Goal: Task Accomplishment & Management: Manage account settings

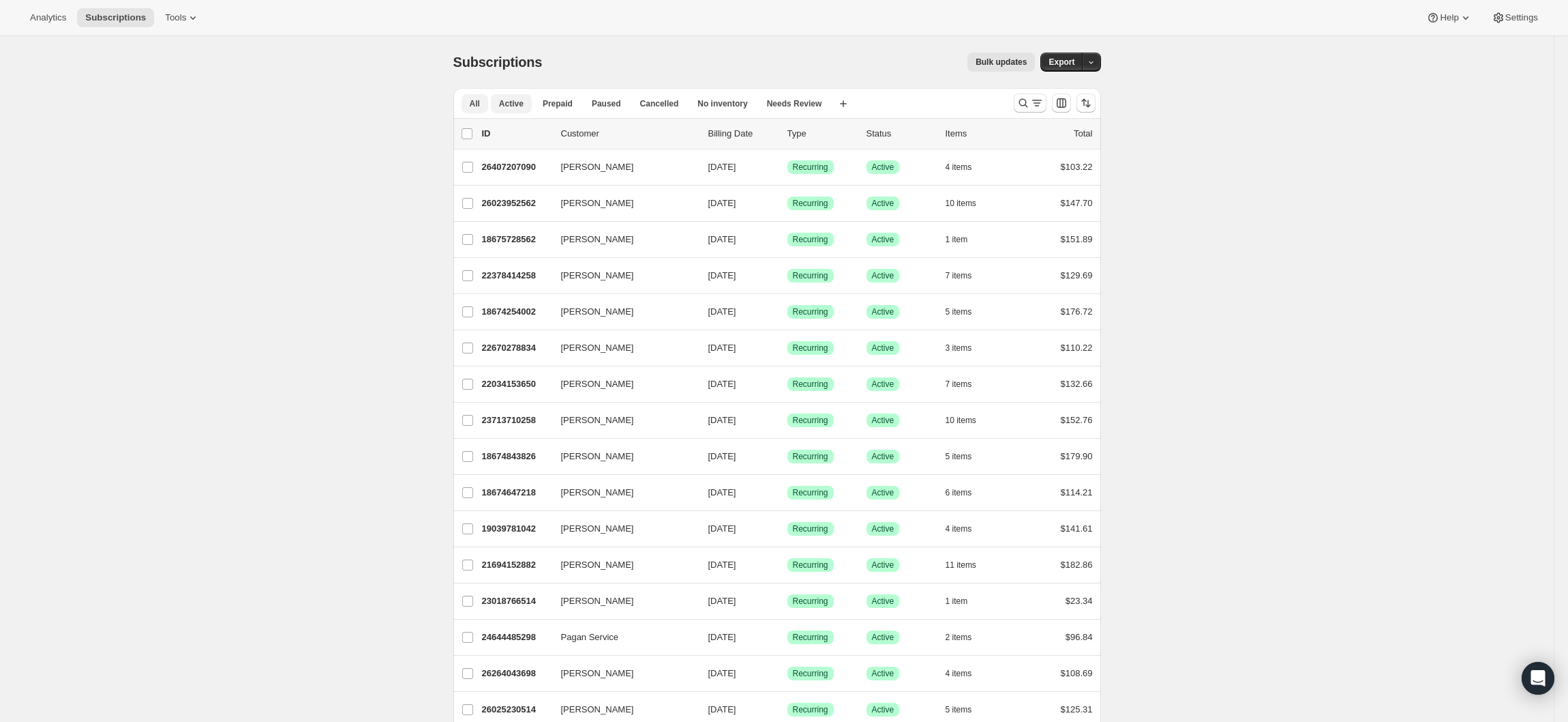
click at [520, 108] on span "Active" at bounding box center [511, 103] width 25 height 11
click at [1041, 97] on icon "Search and filter results" at bounding box center [1037, 103] width 14 height 14
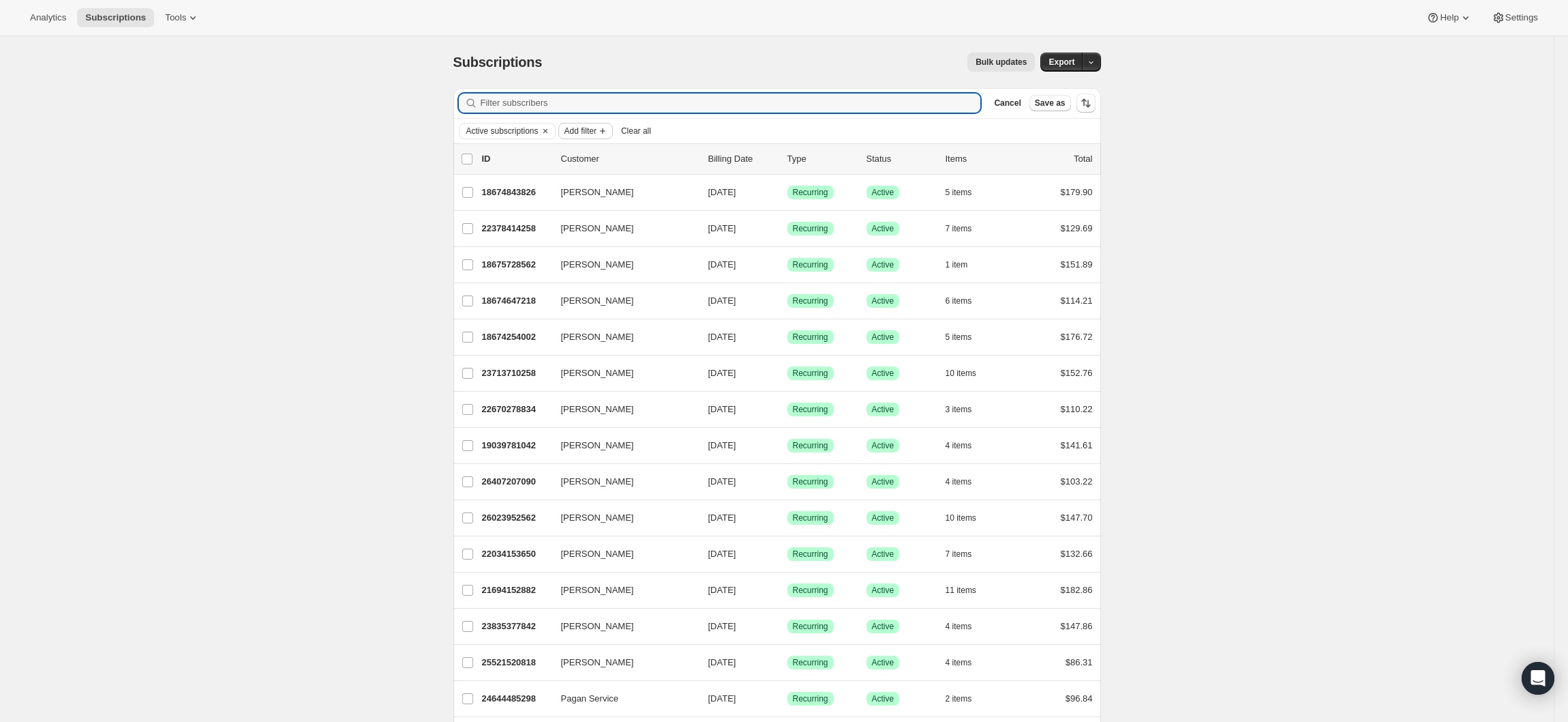
click at [595, 137] on span "Add filter" at bounding box center [580, 131] width 32 height 11
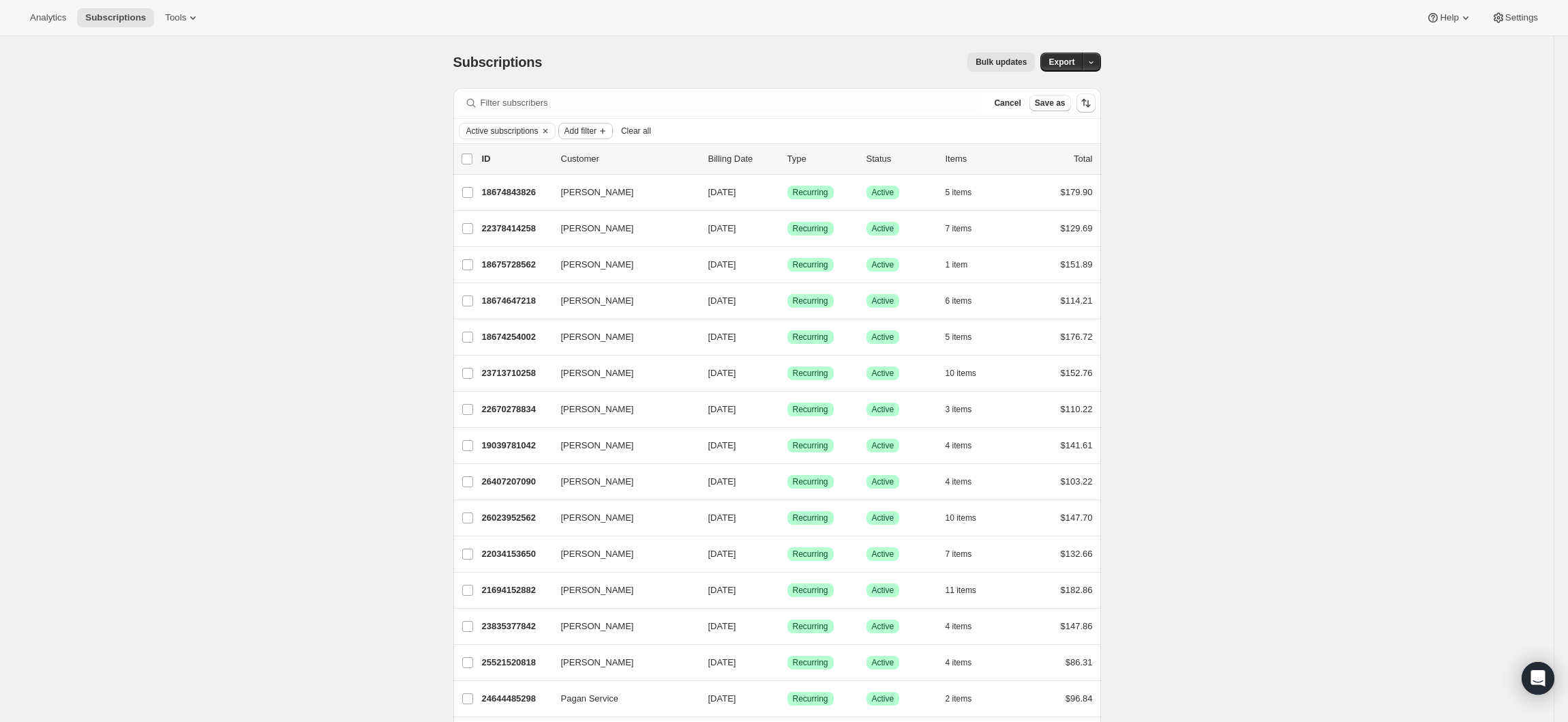
click at [601, 123] on button "Add filter" at bounding box center [585, 131] width 54 height 17
click at [598, 245] on span "Moments" at bounding box center [586, 250] width 90 height 14
click at [634, 146] on div "Moment earned Moment claimed Moment earned Select moment to filter... Clear" at bounding box center [628, 188] width 128 height 89
click at [634, 157] on select "Moment earned Moment claimed" at bounding box center [628, 160] width 111 height 22
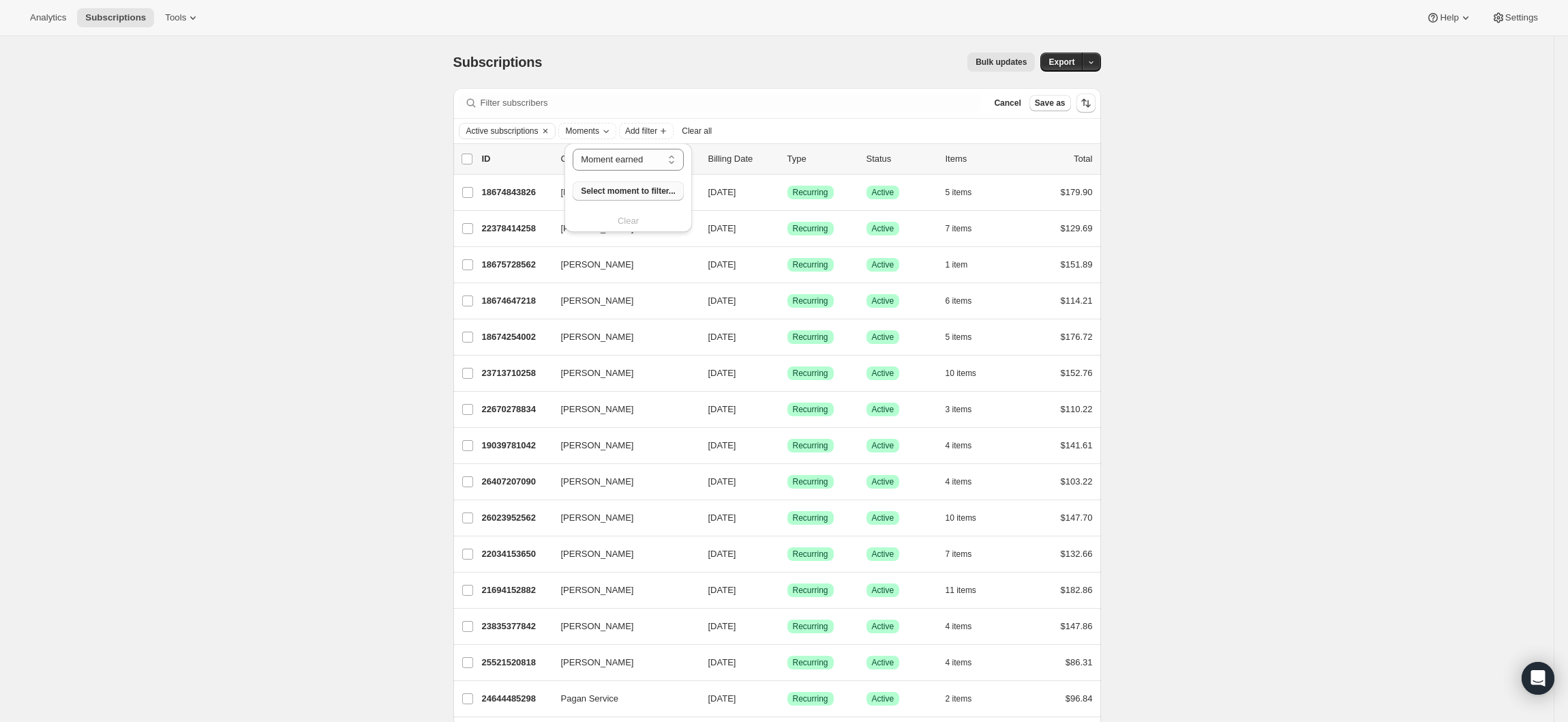
click at [646, 187] on span "Select moment to filter..." at bounding box center [629, 191] width 95 height 11
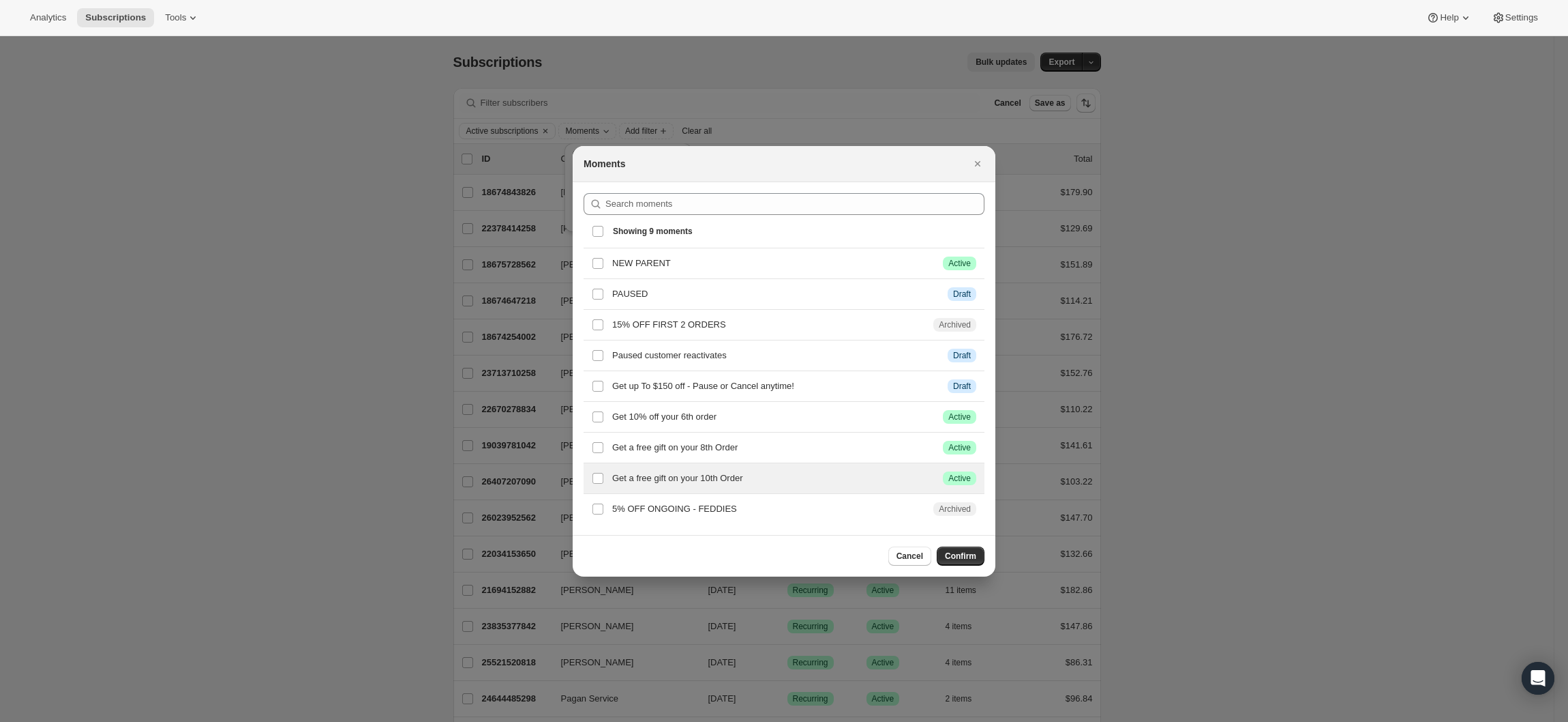
click at [847, 485] on h3 "Get a free gift on your 10th Order" at bounding box center [772, 479] width 320 height 14
click at [595, 477] on input "checkbox" at bounding box center [598, 479] width 11 height 11
checkbox input "true"
click at [961, 565] on button "Confirm" at bounding box center [960, 556] width 48 height 19
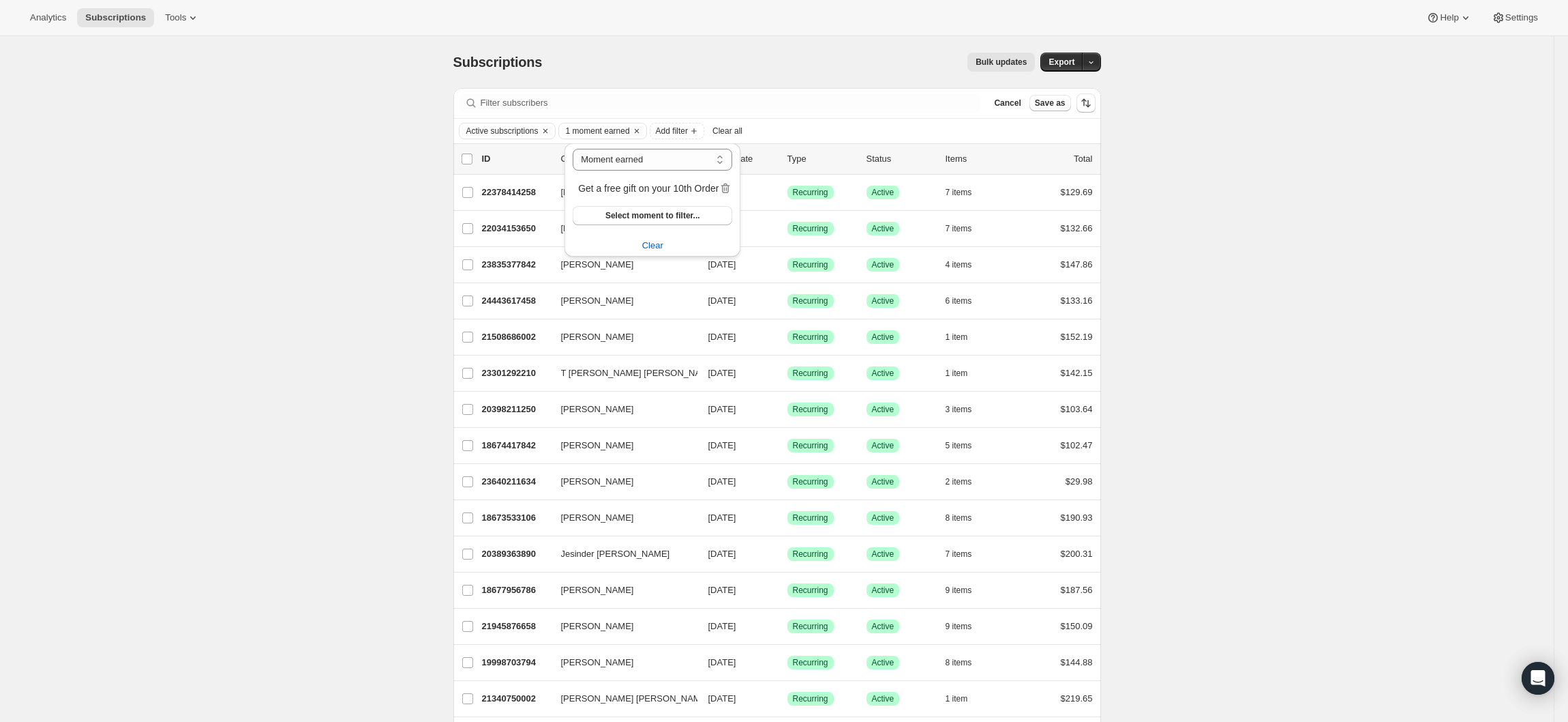
click at [407, 319] on div "Subscriptions. This page is ready Subscriptions Bulk updates More actions Bulk …" at bounding box center [777, 432] width 1554 height 793
click at [467, 159] on span at bounding box center [467, 159] width 12 height 12
click at [467, 159] on input "0 selected" at bounding box center [467, 159] width 11 height 11
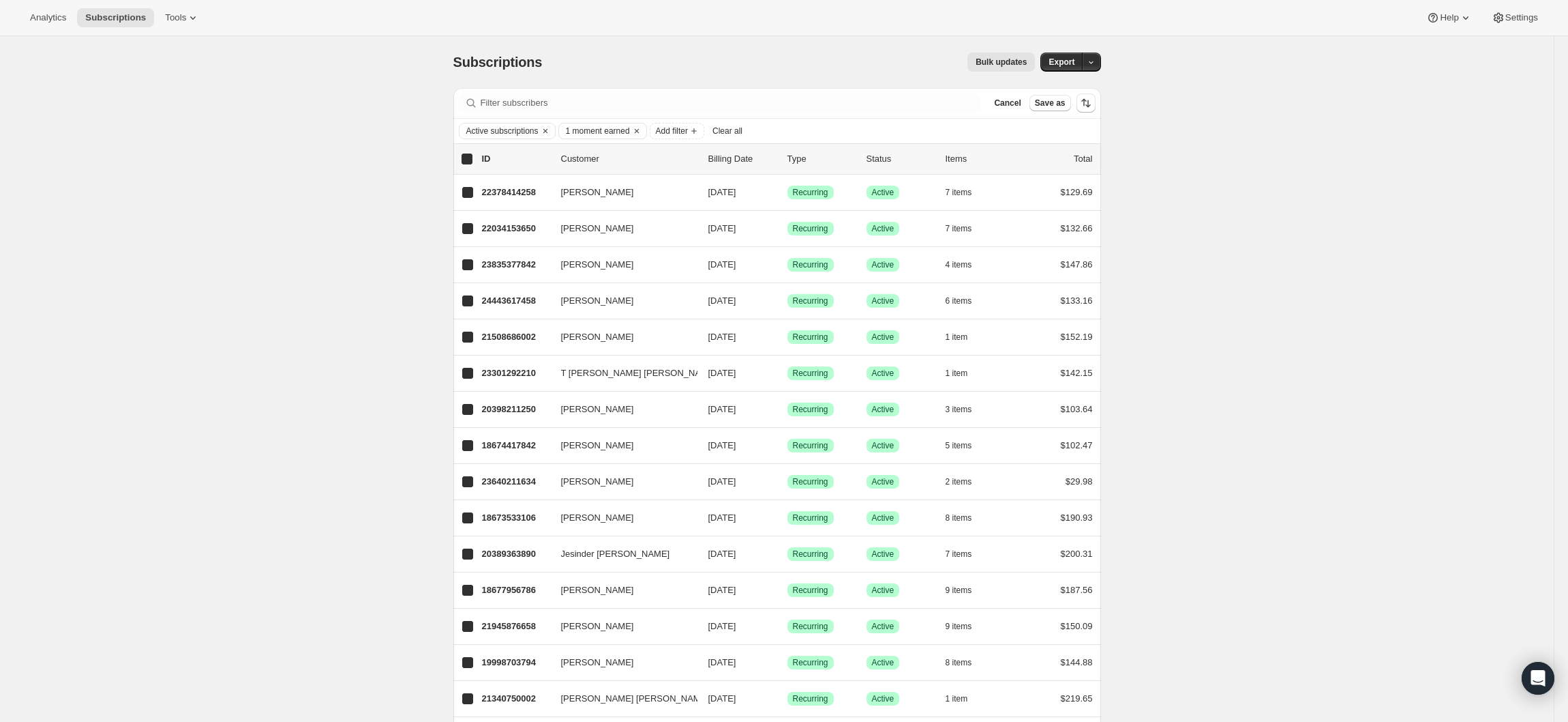
checkbox input "true"
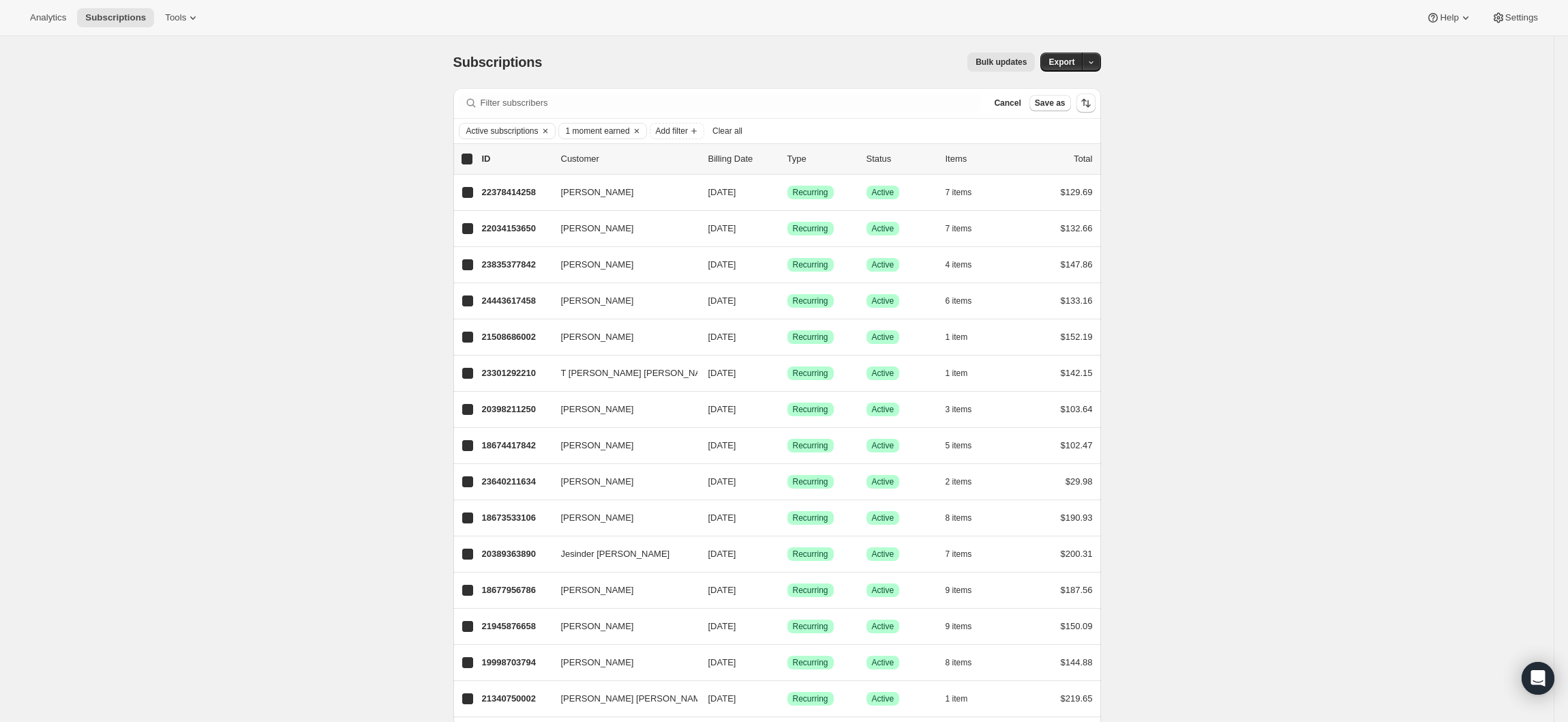
checkbox input "true"
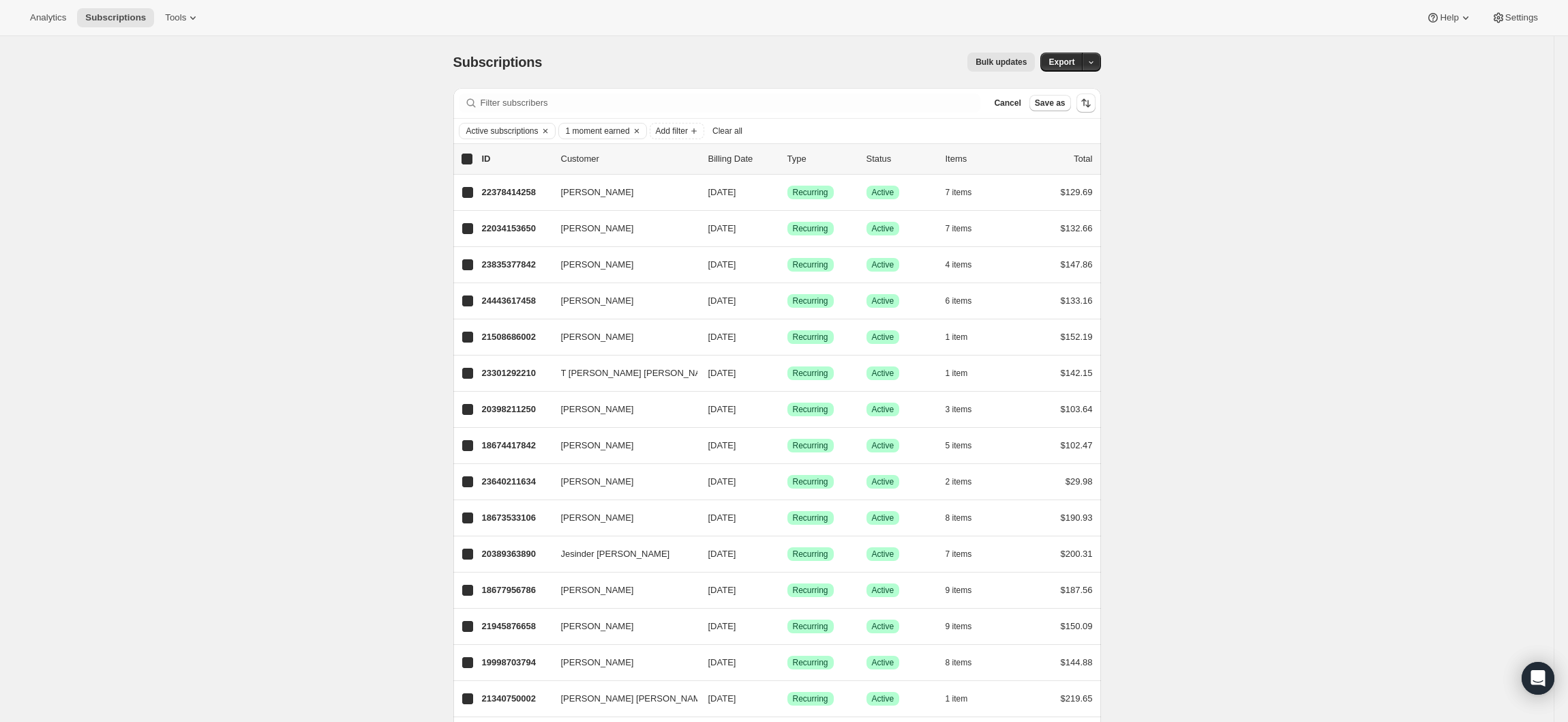
checkbox input "true"
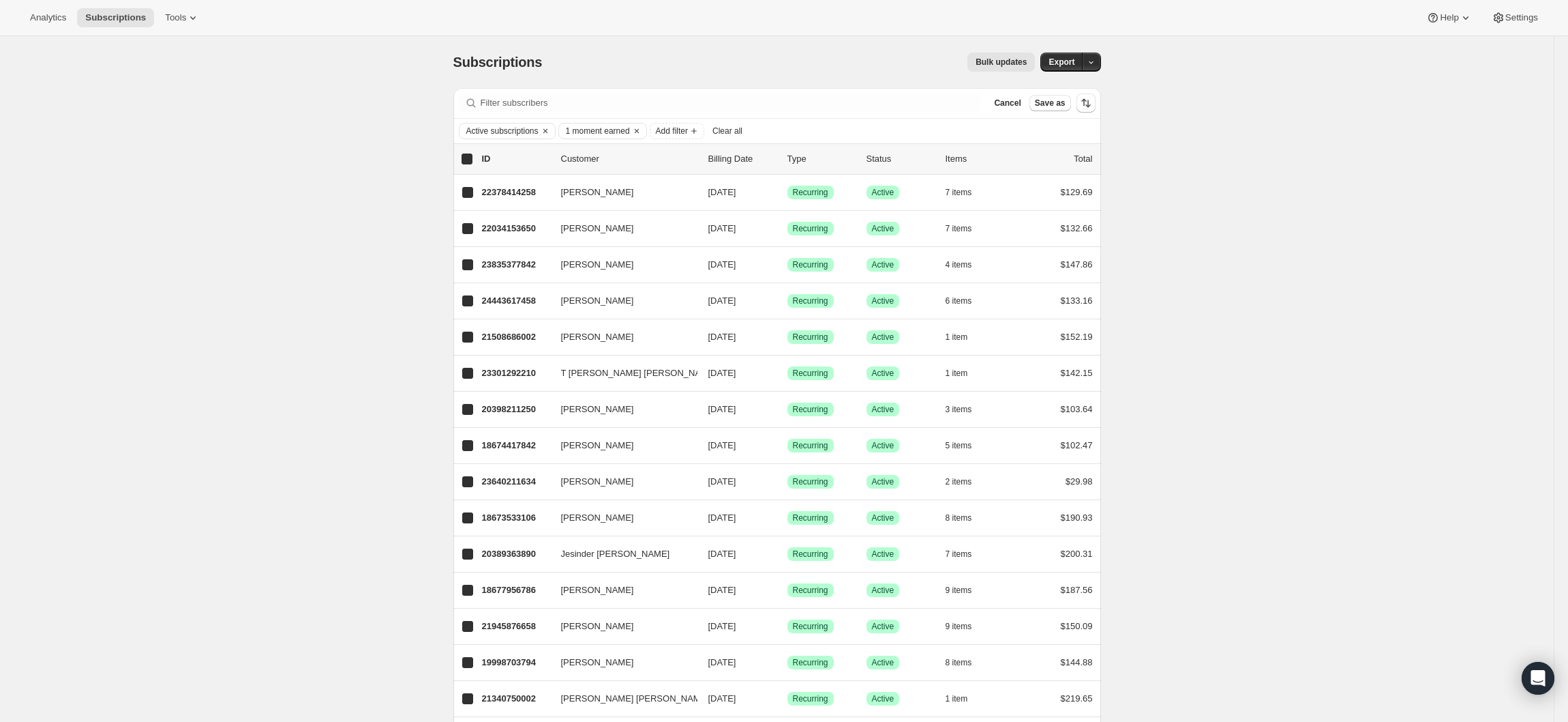
checkbox input "true"
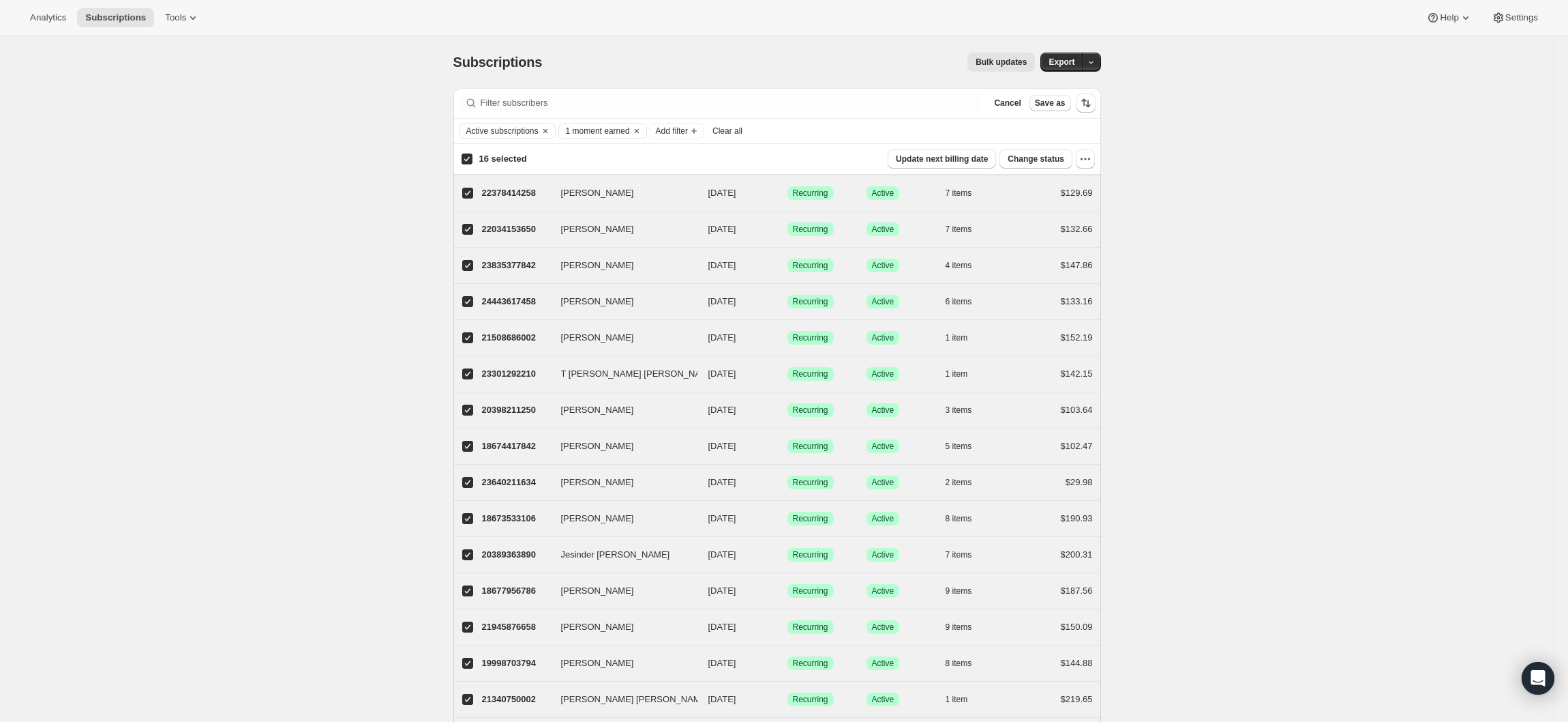
click at [470, 159] on span at bounding box center [467, 159] width 12 height 12
click at [473, 159] on input "16 selected" at bounding box center [467, 159] width 11 height 11
checkbox input "false"
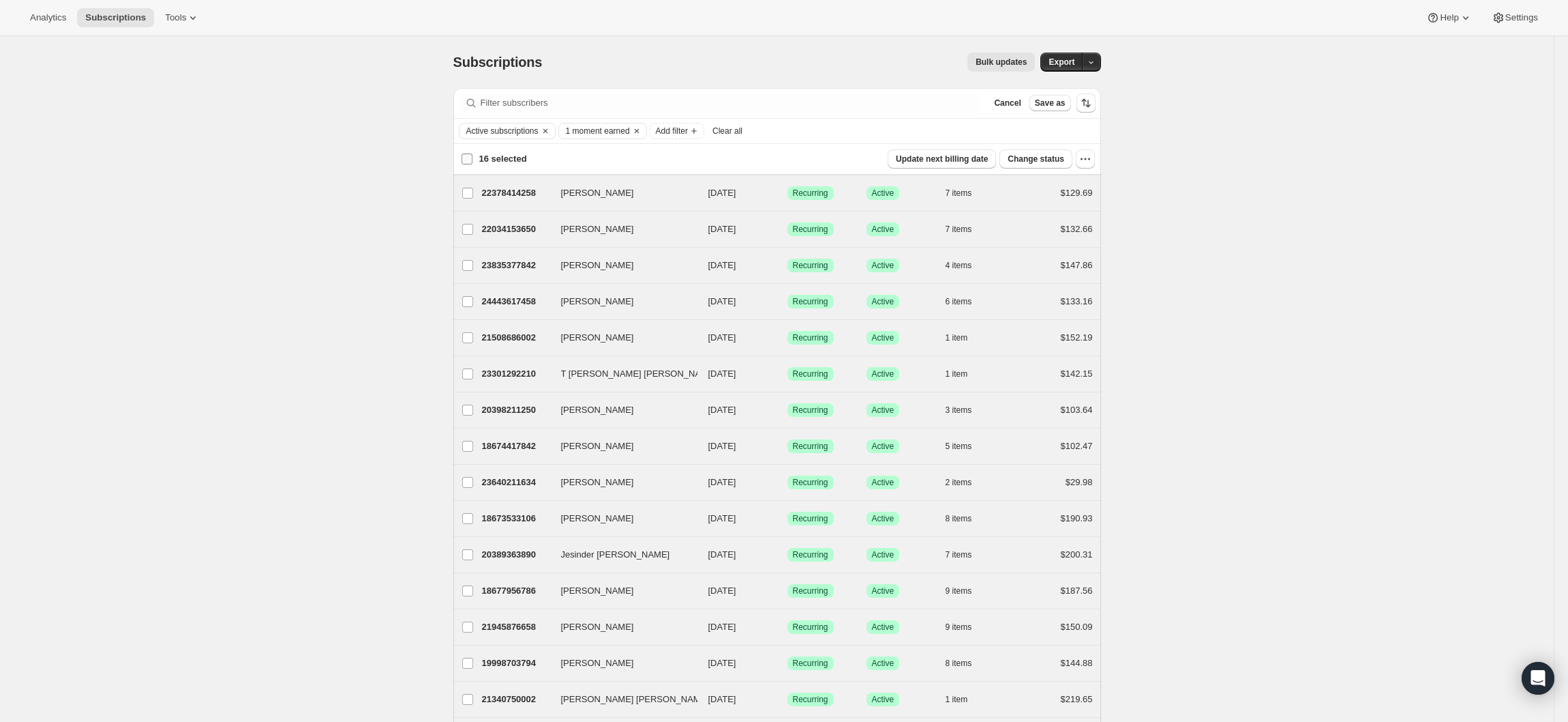
checkbox input "false"
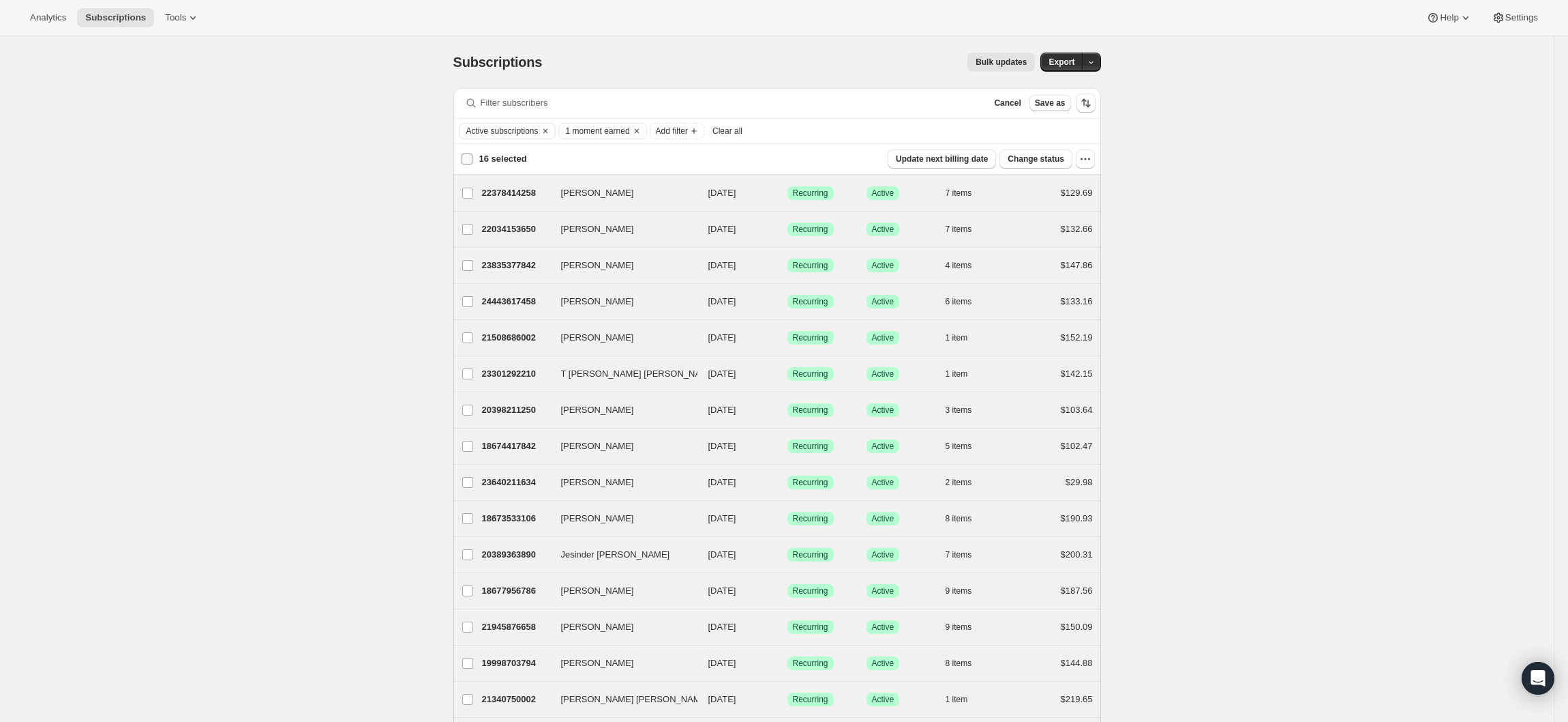
checkbox input "false"
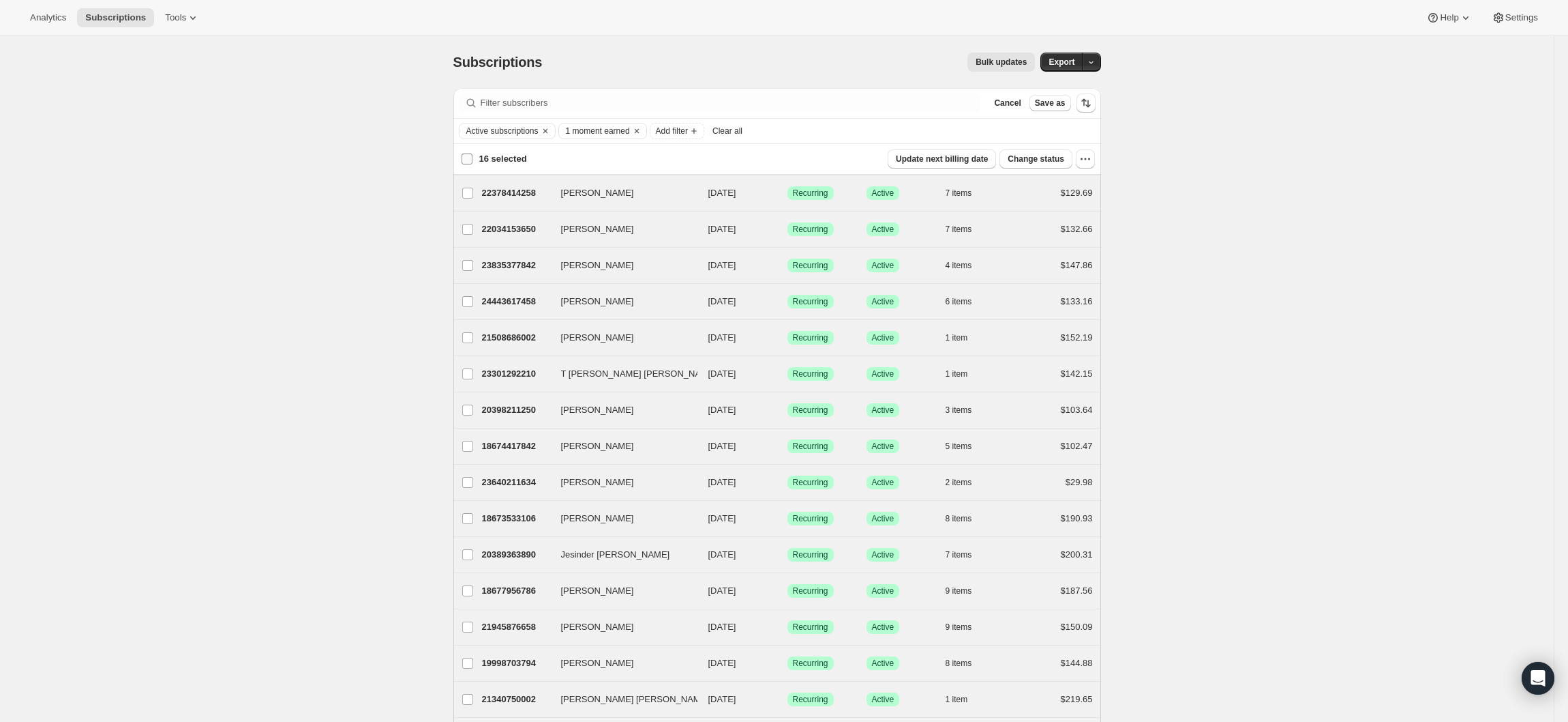
checkbox input "false"
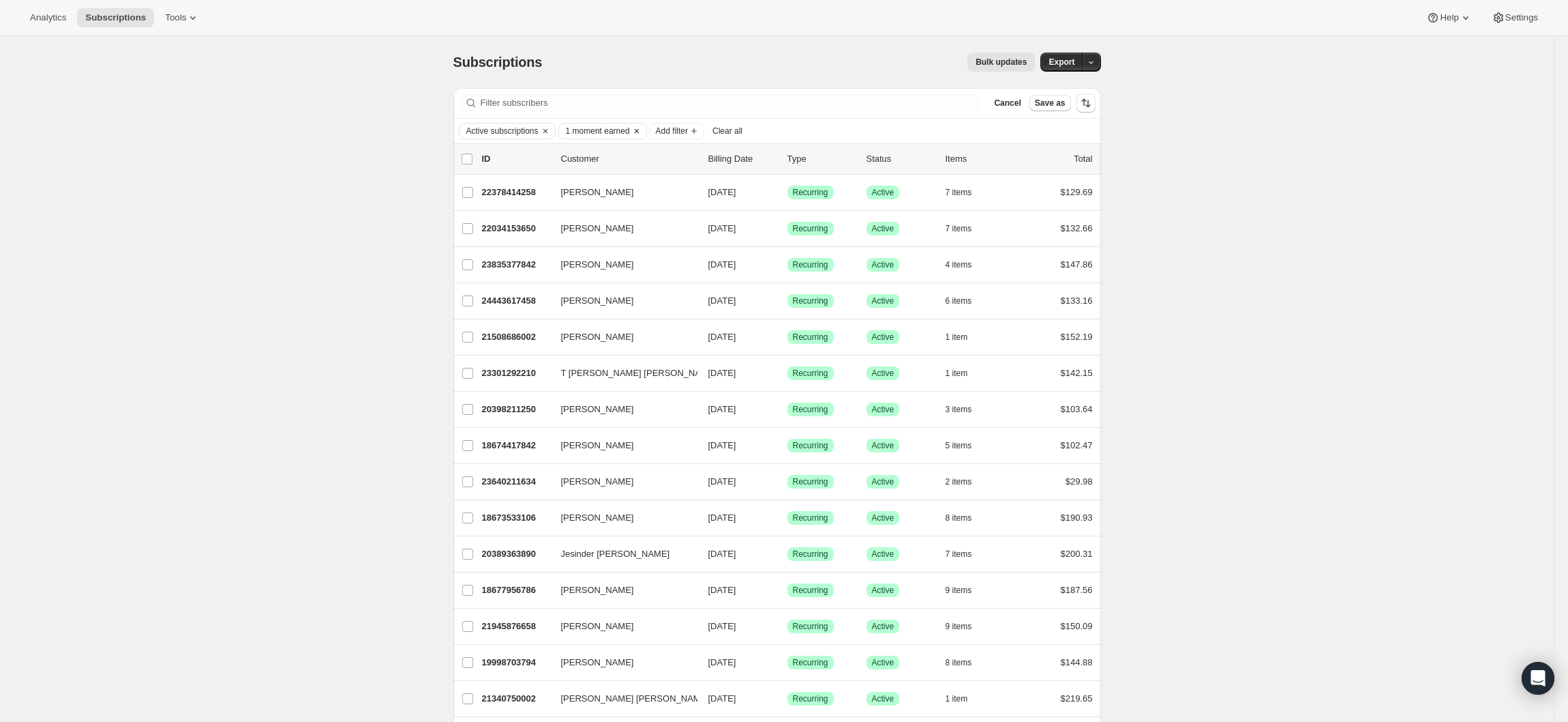
click at [620, 137] on span "1 moment earned" at bounding box center [598, 131] width 64 height 11
click at [655, 243] on span "Clear" at bounding box center [653, 245] width 21 height 14
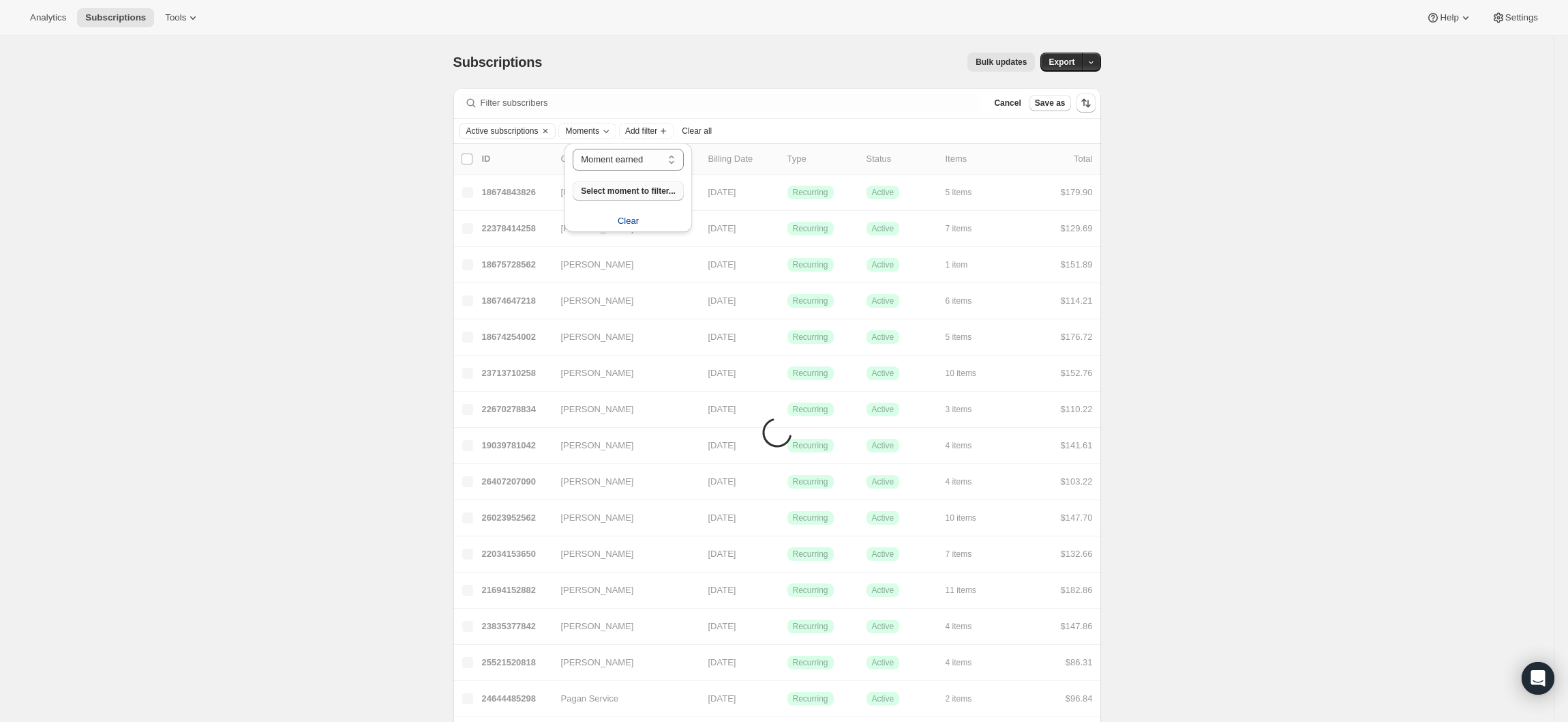
click at [639, 188] on span "Select moment to filter..." at bounding box center [629, 191] width 95 height 11
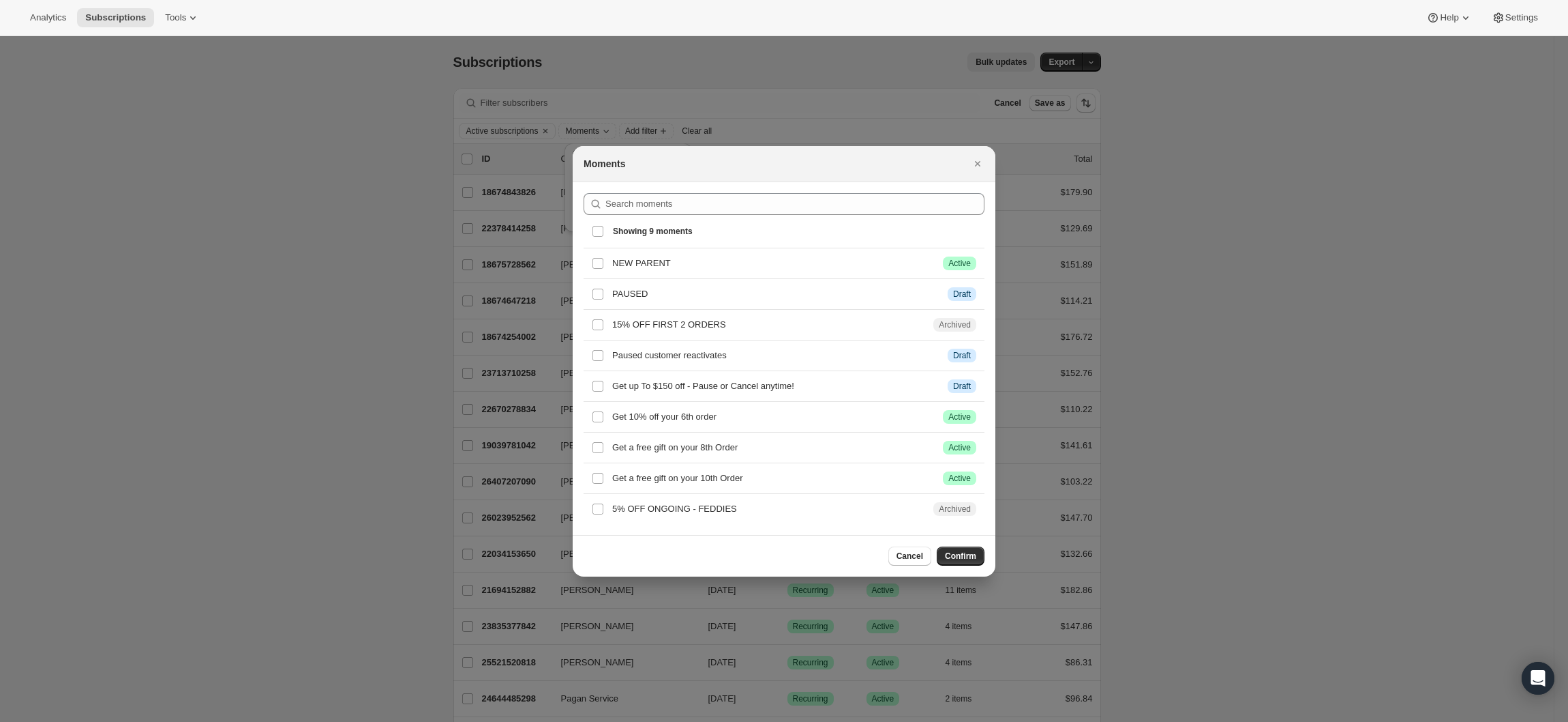
click at [424, 423] on div at bounding box center [784, 361] width 1568 height 722
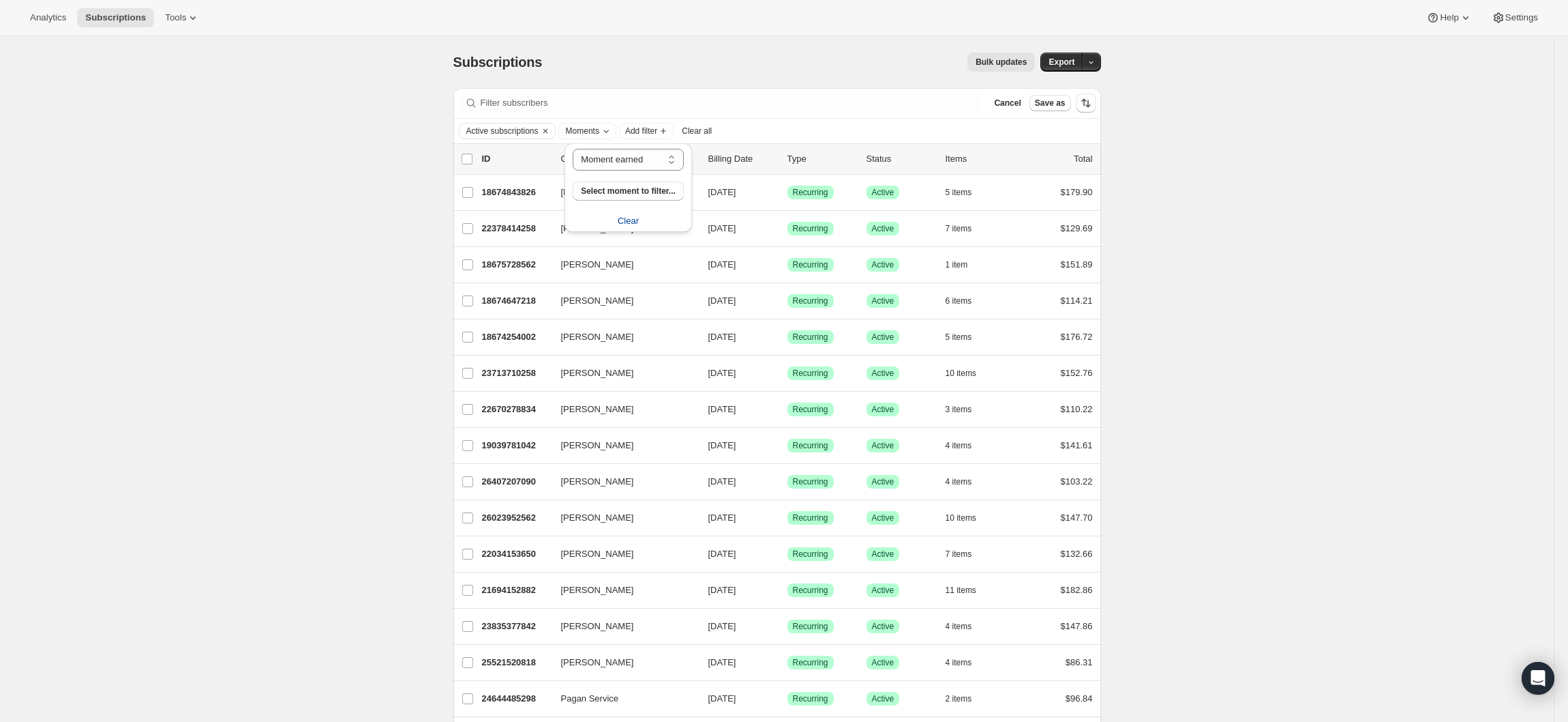
drag, startPoint x: 356, startPoint y: 281, endPoint x: 349, endPoint y: 273, distance: 10.6
click at [584, 133] on span "Add filter" at bounding box center [580, 131] width 32 height 11
click at [595, 304] on button "Created date" at bounding box center [587, 297] width 98 height 22
click at [608, 236] on span "Custom" at bounding box center [606, 237] width 31 height 10
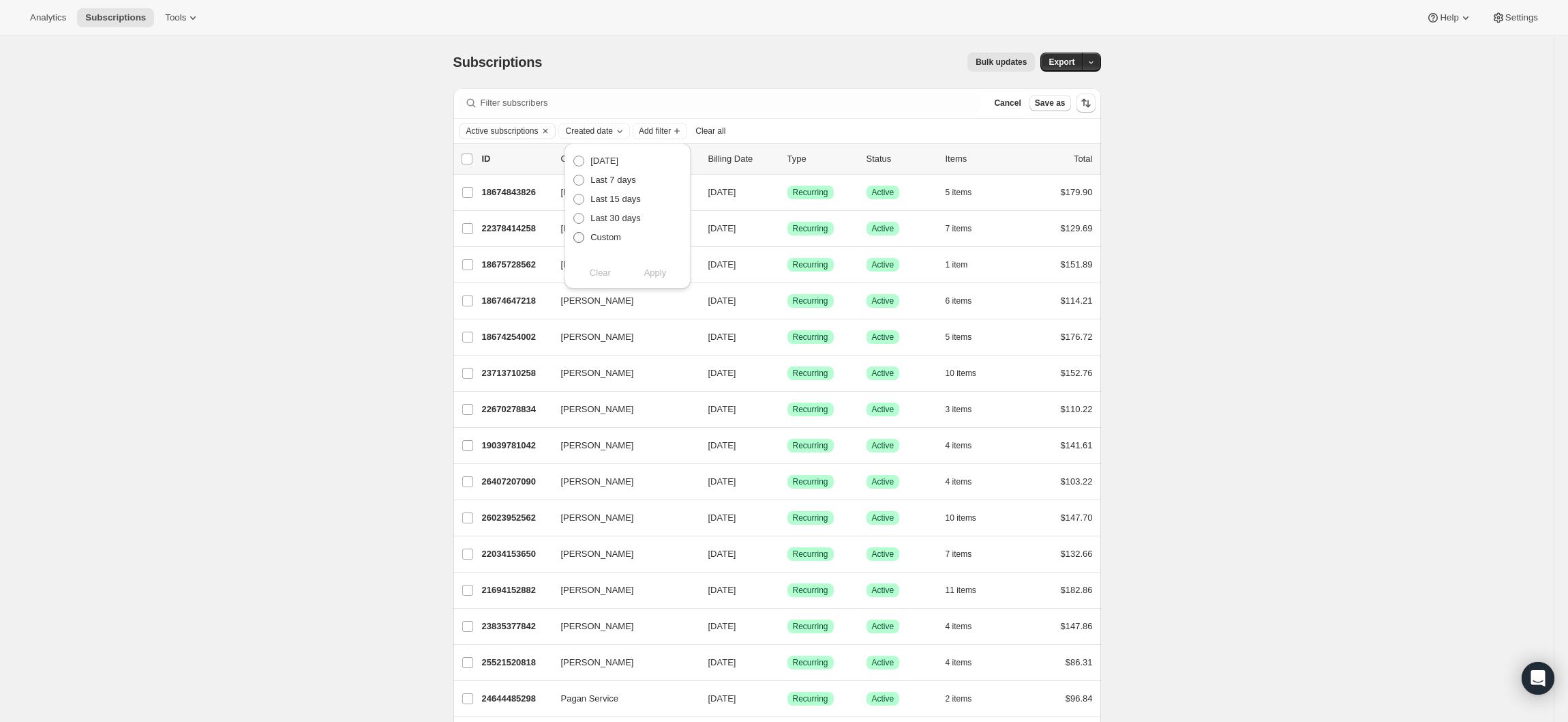
click at [574, 232] on input "Custom" at bounding box center [573, 232] width 1 height 1
radio input "true"
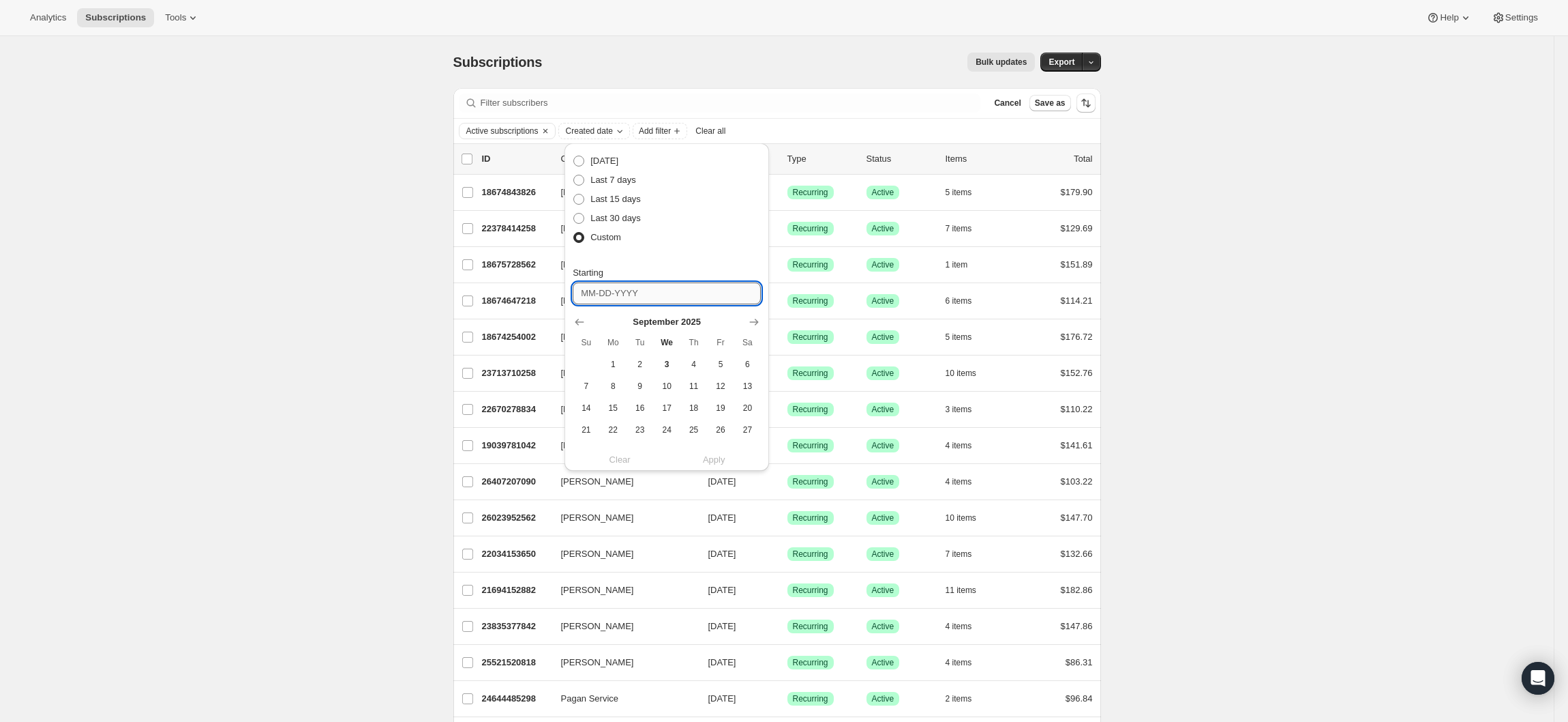
click at [599, 294] on input "Starting" at bounding box center [666, 294] width 188 height 22
click at [578, 325] on icon "Show previous month, August 2025" at bounding box center [580, 323] width 9 height 7
click at [578, 325] on icon "Show previous month, July 2025" at bounding box center [580, 323] width 9 height 7
click at [578, 325] on icon "Show previous month, June 2025" at bounding box center [580, 323] width 9 height 7
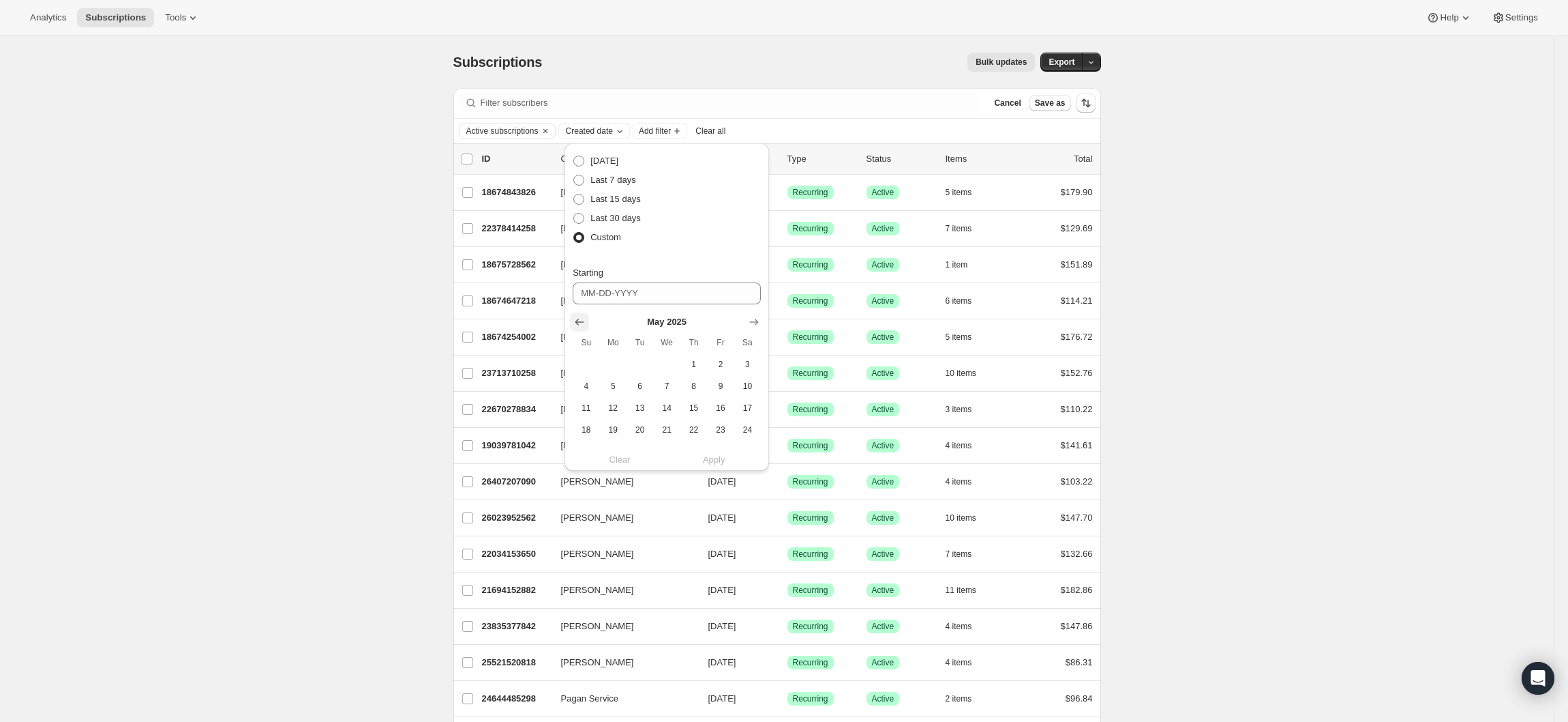
click at [578, 325] on icon "Show previous month, April 2025" at bounding box center [580, 323] width 9 height 7
click at [578, 325] on icon "Show previous month, March 2025" at bounding box center [580, 323] width 9 height 7
click at [578, 325] on icon "Show previous month, February 2025" at bounding box center [580, 323] width 9 height 7
click at [578, 325] on icon "Show previous month, January 2025" at bounding box center [580, 323] width 9 height 7
click at [578, 325] on icon "Show previous month, December 2024" at bounding box center [580, 323] width 9 height 7
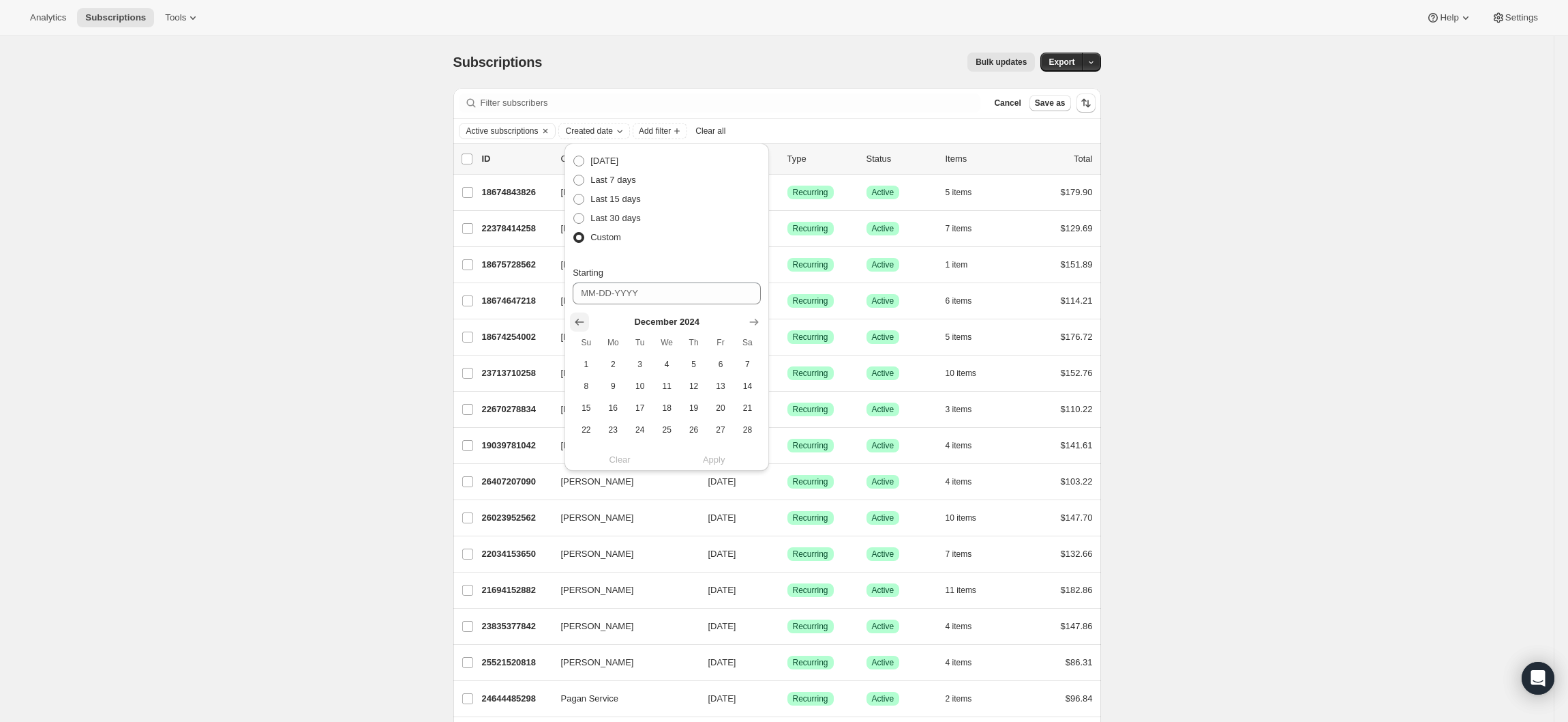
click at [578, 325] on icon "Show previous month, November 2024" at bounding box center [580, 323] width 9 height 7
click at [578, 325] on icon "Show previous month, October 2024" at bounding box center [580, 323] width 9 height 7
click at [578, 325] on icon "Show previous month, September 2024" at bounding box center [580, 323] width 9 height 7
click at [578, 325] on icon "Show previous month, July 2024" at bounding box center [580, 323] width 9 height 7
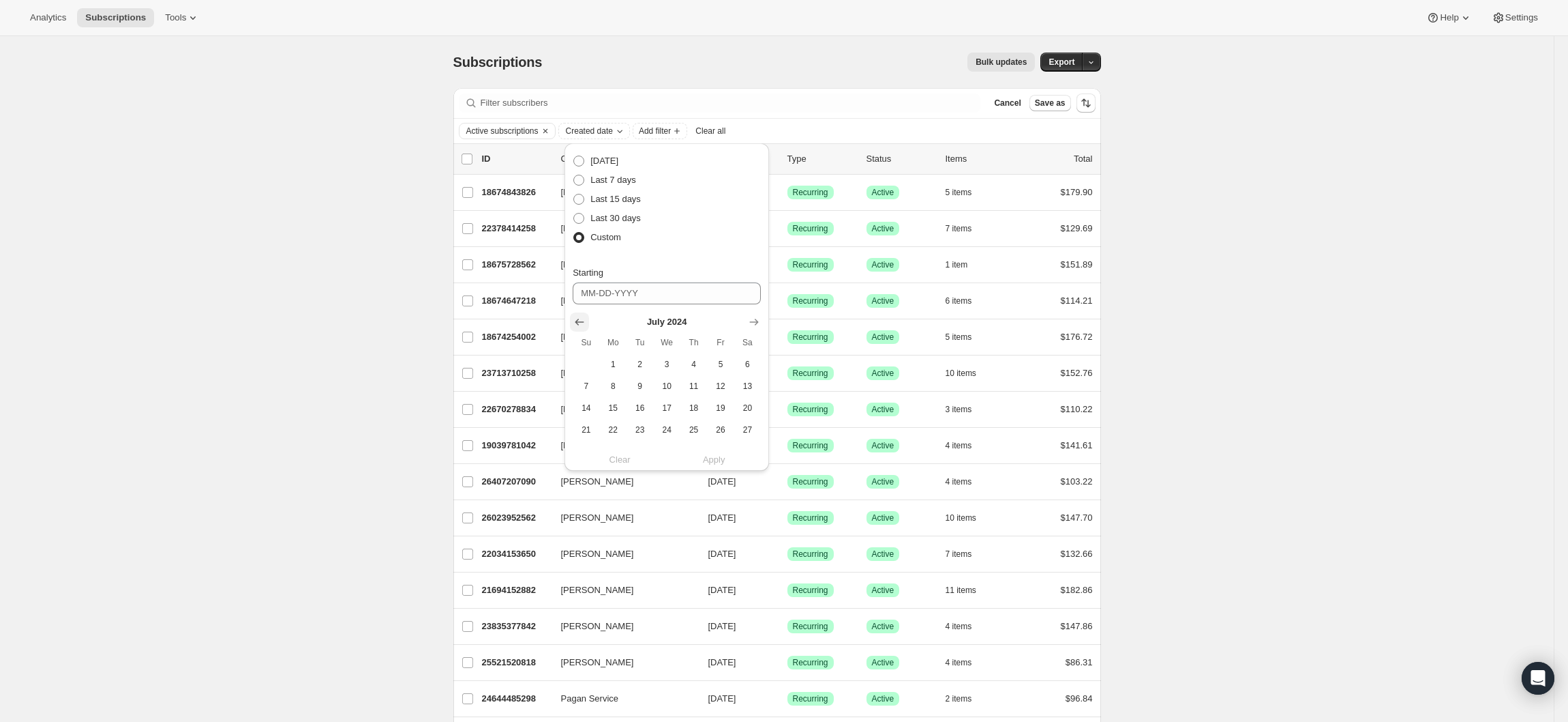
click at [578, 325] on icon "Show previous month, June 2024" at bounding box center [580, 323] width 9 height 7
click at [578, 325] on icon "Show previous month, May 2024" at bounding box center [580, 323] width 9 height 7
click at [578, 325] on icon "Show previous month, April 2024" at bounding box center [580, 323] width 9 height 7
click at [578, 325] on icon "Show previous month, February 2024" at bounding box center [580, 323] width 9 height 7
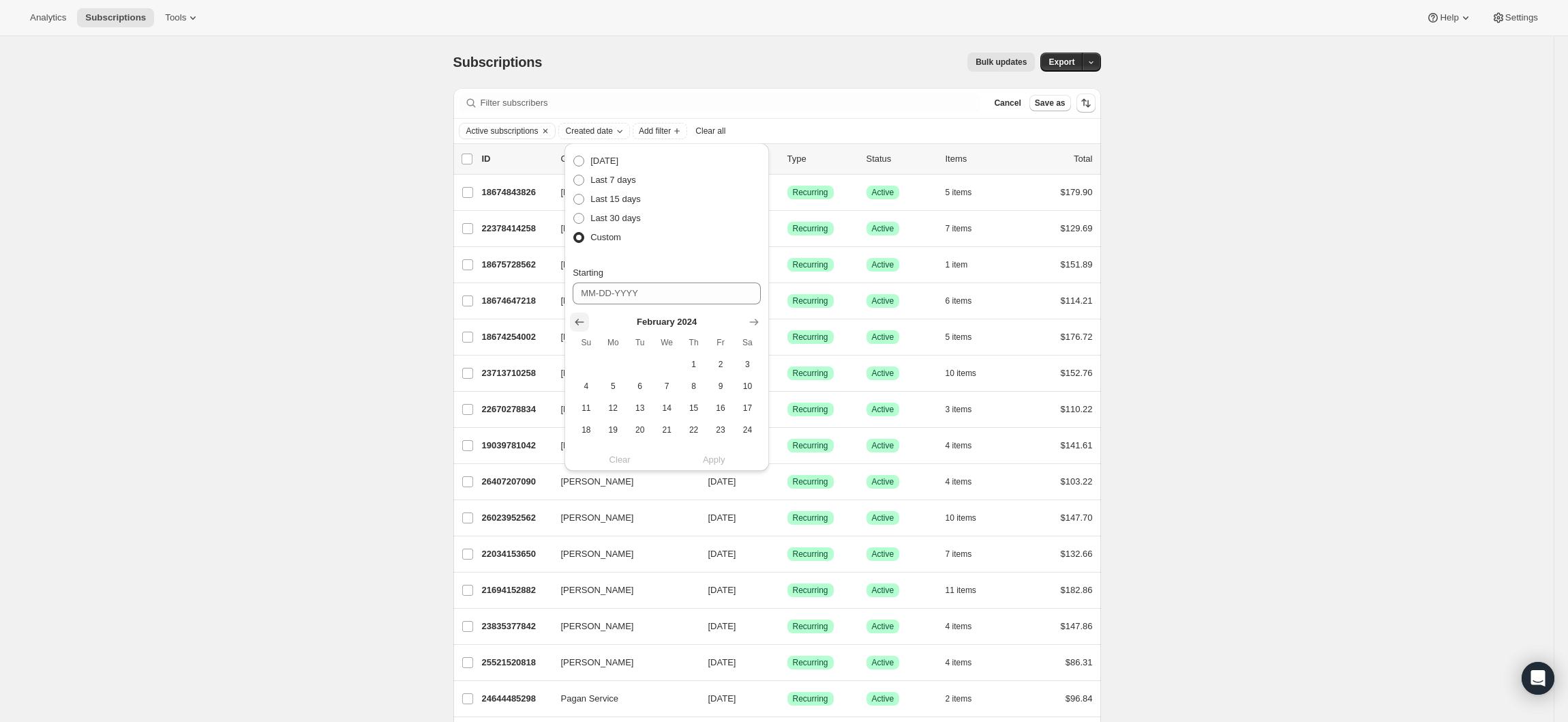
click at [578, 325] on icon "Show previous month, January 2024" at bounding box center [580, 323] width 9 height 7
click at [578, 325] on icon "Show previous month, December 2023" at bounding box center [580, 323] width 9 height 7
click at [578, 325] on icon "Show previous month, October 2023" at bounding box center [580, 323] width 9 height 7
click at [578, 325] on icon "Show previous month, September 2023" at bounding box center [580, 323] width 9 height 7
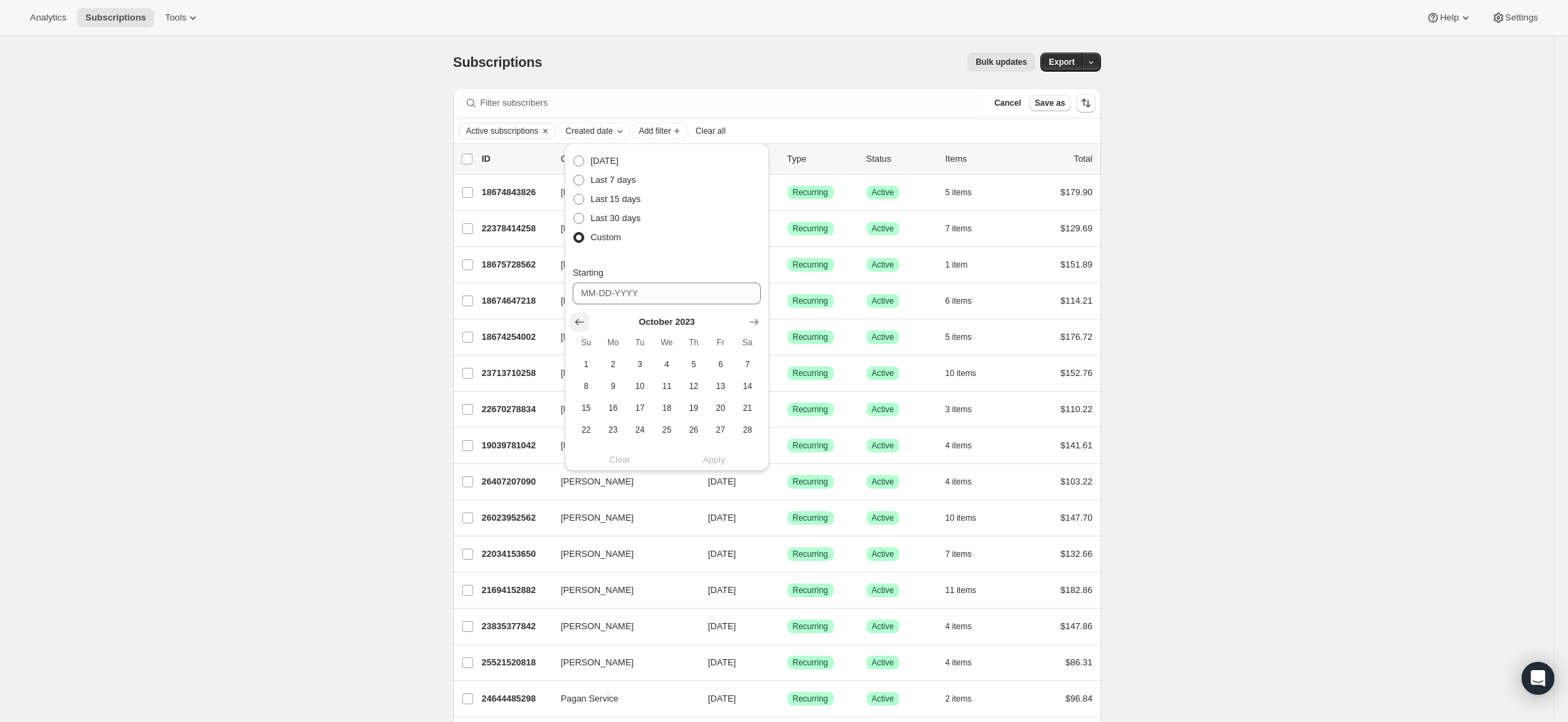
click at [578, 325] on icon "Show previous month, September 2023" at bounding box center [580, 323] width 9 height 7
click at [578, 325] on icon "Show previous month, July 2023" at bounding box center [580, 323] width 9 height 7
click at [578, 325] on icon "Show previous month, June 2023" at bounding box center [580, 323] width 9 height 7
click at [578, 325] on icon "Show previous month, May 2023" at bounding box center [580, 323] width 9 height 7
click at [578, 325] on icon "Show previous month, April 2023" at bounding box center [580, 323] width 9 height 7
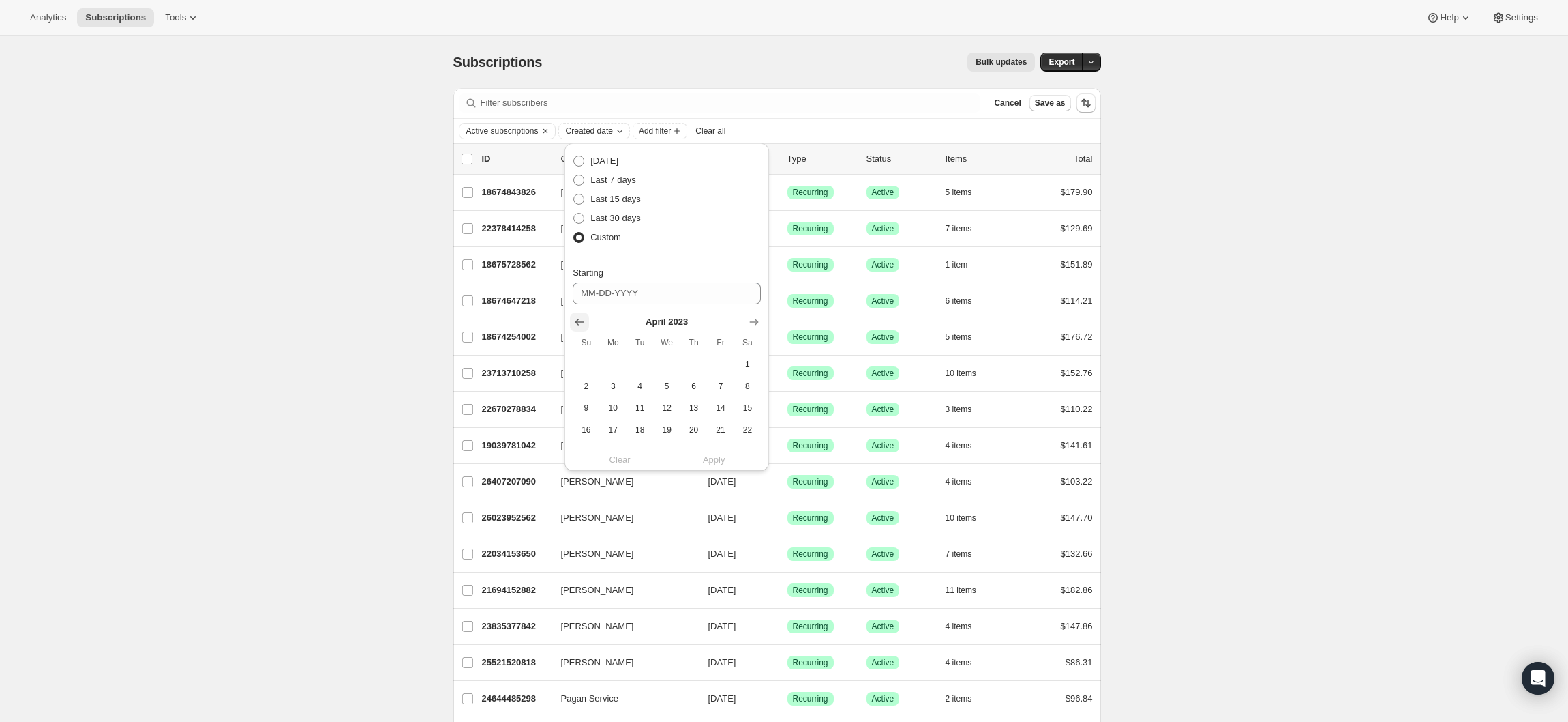
click at [578, 325] on icon "Show previous month, March 2023" at bounding box center [580, 323] width 9 height 7
click at [578, 325] on icon "Show previous month, February 2023" at bounding box center [580, 323] width 9 height 7
click at [578, 325] on icon "Show previous month, January 2023" at bounding box center [580, 323] width 9 height 7
click at [578, 325] on icon "Show previous month, December 2022" at bounding box center [580, 323] width 9 height 7
click at [578, 325] on icon "Show previous month, November 2022" at bounding box center [580, 323] width 9 height 7
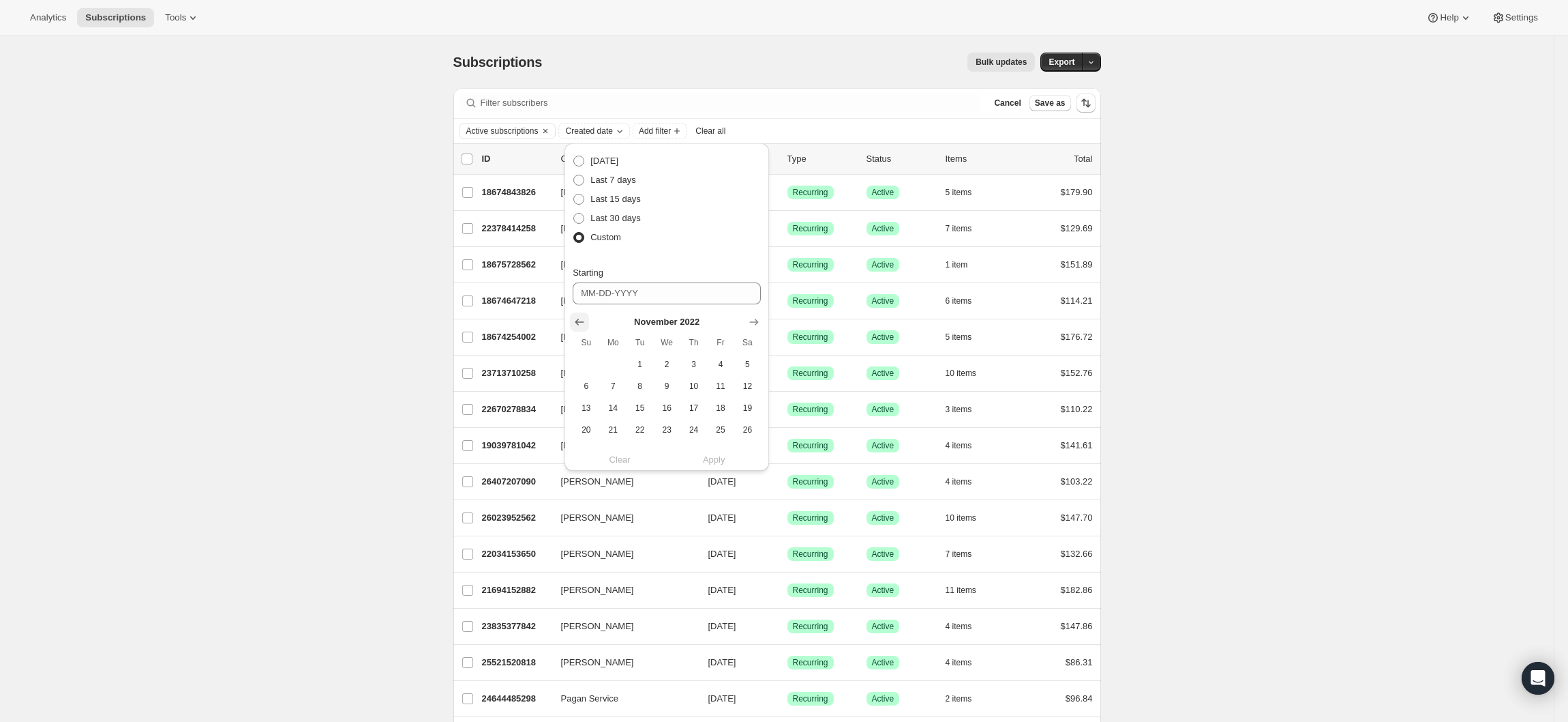
click at [578, 325] on icon "Show previous month, October 2022" at bounding box center [580, 323] width 9 height 7
click at [578, 325] on icon "Show previous month, August 2022" at bounding box center [580, 323] width 9 height 7
click at [578, 325] on icon "Show previous month, July 2022" at bounding box center [580, 323] width 9 height 7
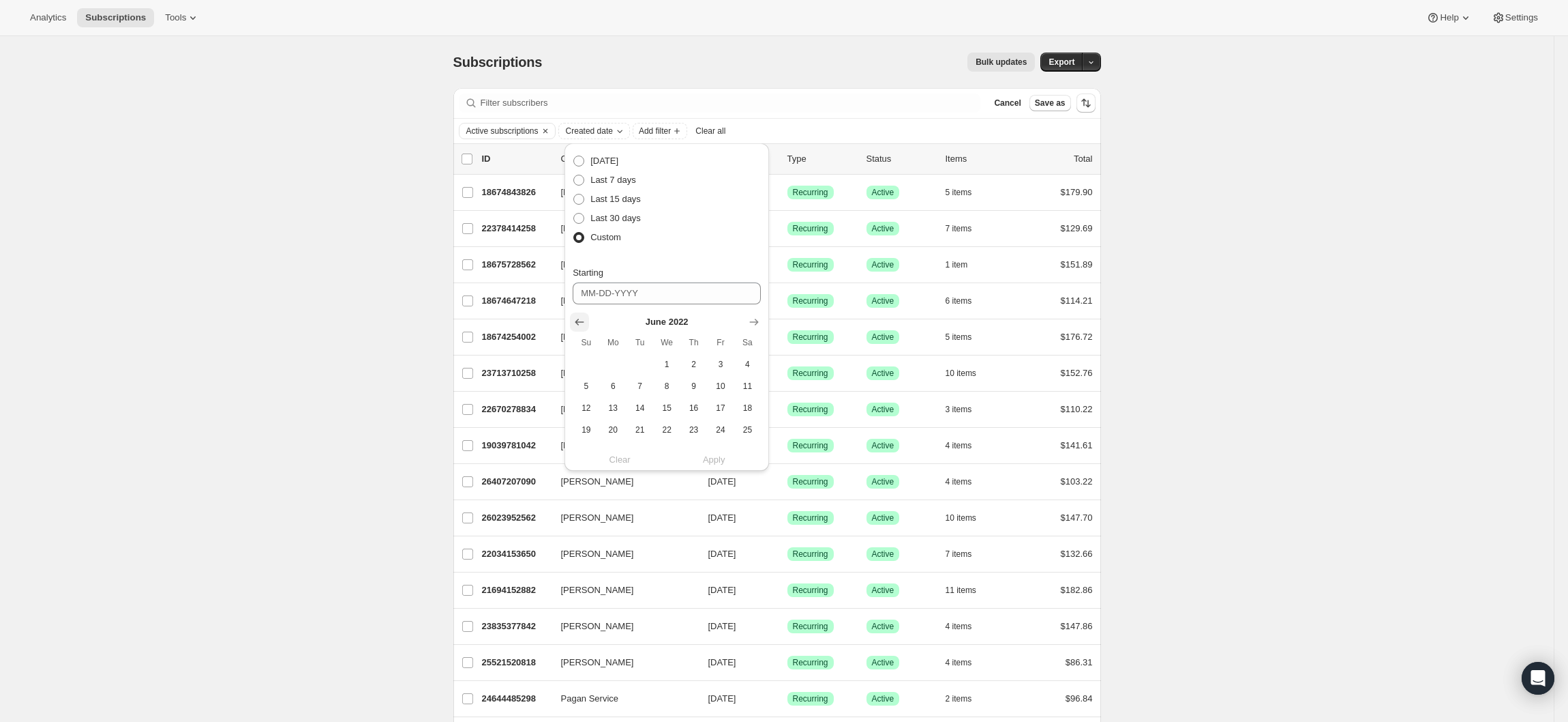
click at [578, 325] on icon "Show previous month, May 2022" at bounding box center [580, 323] width 9 height 7
click at [578, 325] on icon "Show previous month, March 2022" at bounding box center [580, 323] width 9 height 7
click at [578, 325] on icon "Show previous month, February 2022" at bounding box center [580, 323] width 9 height 7
click at [578, 325] on icon "Show previous month, January 2022" at bounding box center [580, 323] width 9 height 7
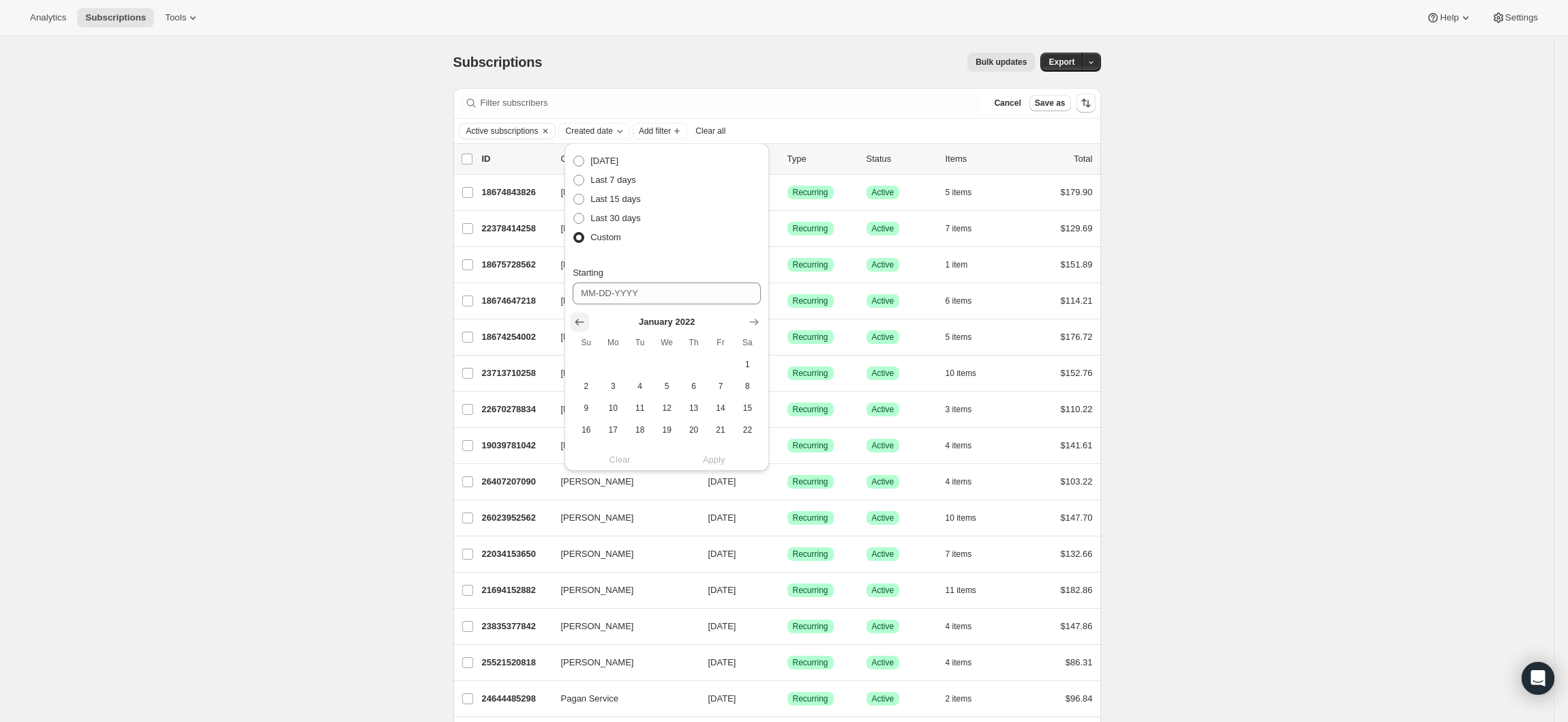
click at [578, 325] on icon "Show previous month, December 2021" at bounding box center [580, 323] width 9 height 7
click at [482, 363] on label "[PERSON_NAME]" at bounding box center [468, 372] width 29 height 35
click at [474, 368] on input "[PERSON_NAME]" at bounding box center [468, 373] width 11 height 11
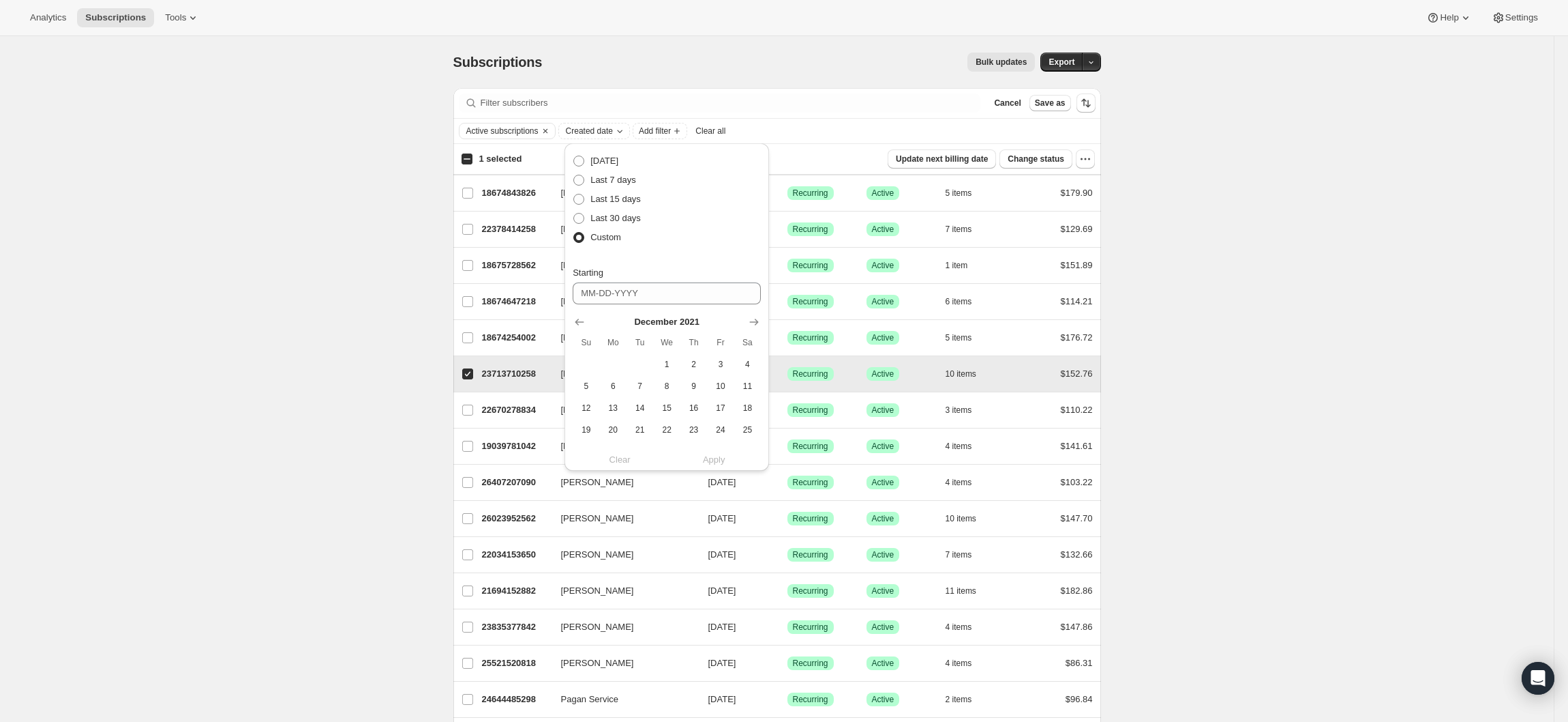
click at [474, 372] on input "[PERSON_NAME]" at bounding box center [468, 374] width 11 height 11
checkbox input "false"
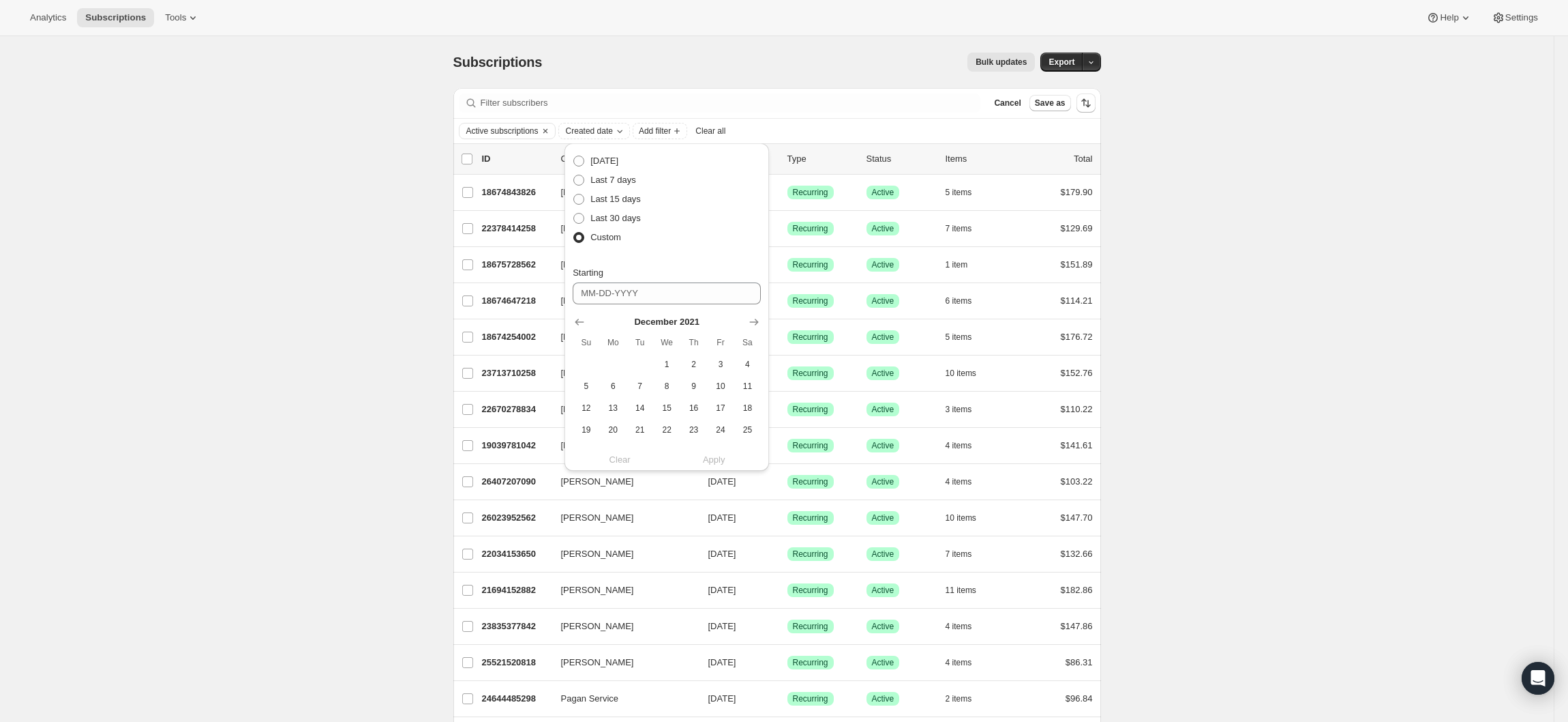
click at [607, 133] on icon "Add filter" at bounding box center [603, 131] width 11 height 11
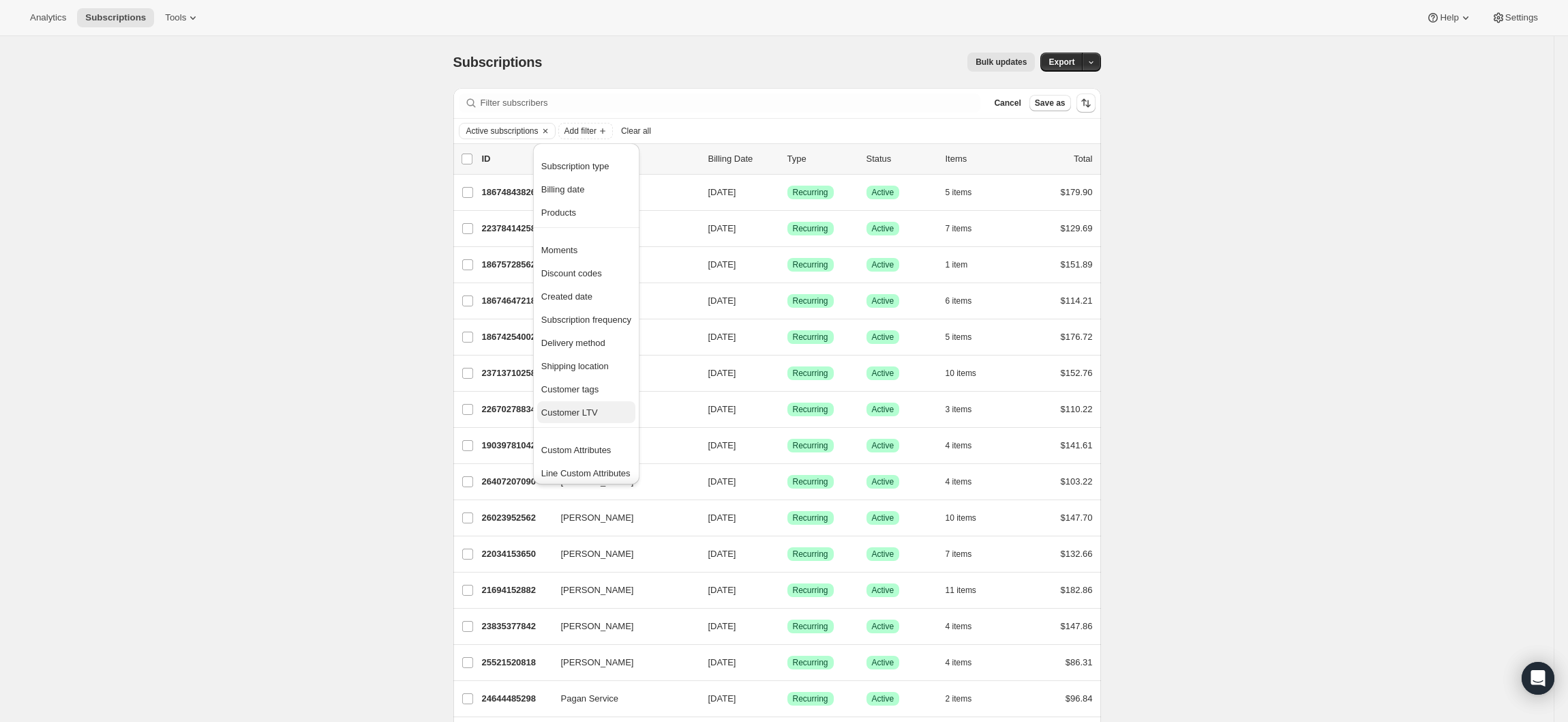
click at [613, 407] on span "Customer LTV" at bounding box center [586, 413] width 90 height 14
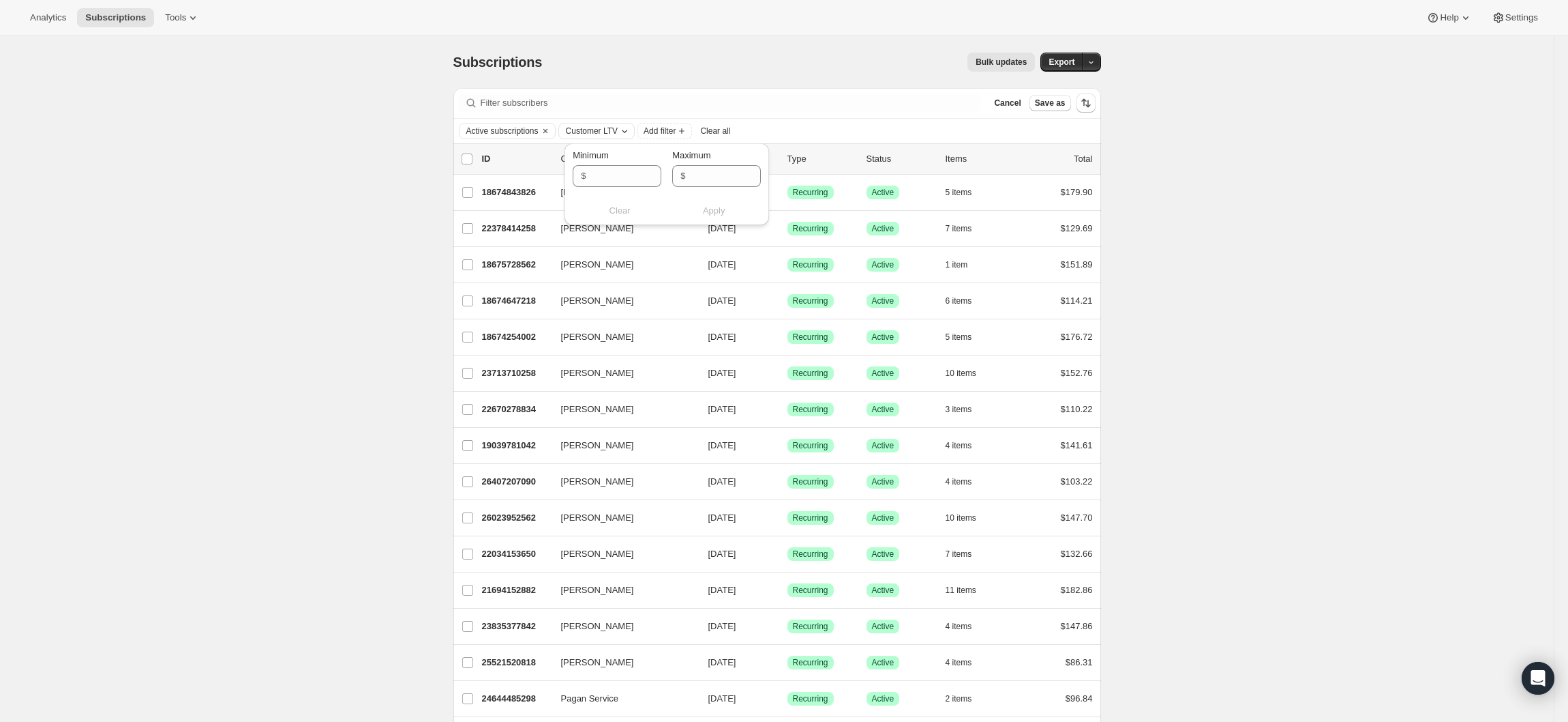
click at [611, 134] on span "Customer LTV" at bounding box center [591, 131] width 52 height 11
click at [675, 131] on span "Add filter" at bounding box center [660, 131] width 32 height 11
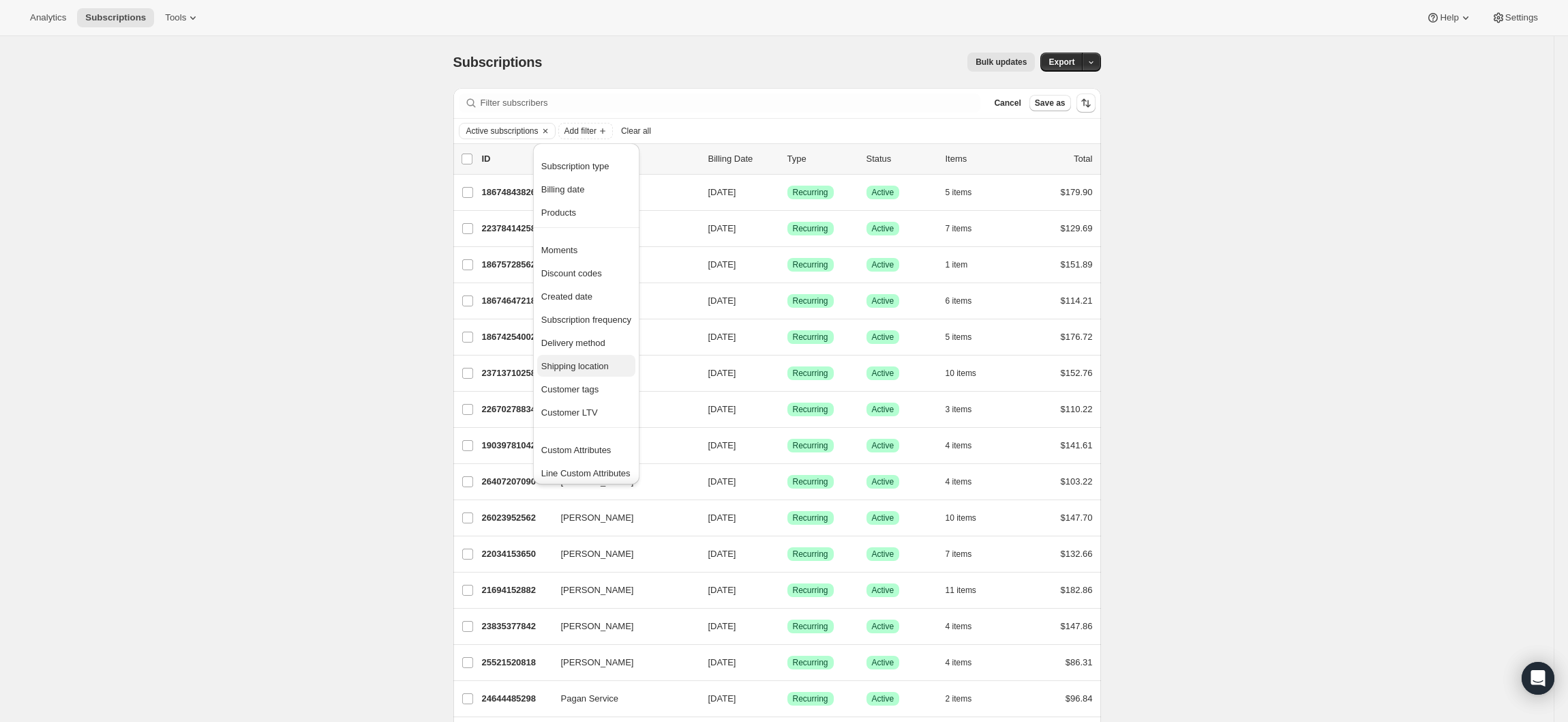
scroll to position [3, 0]
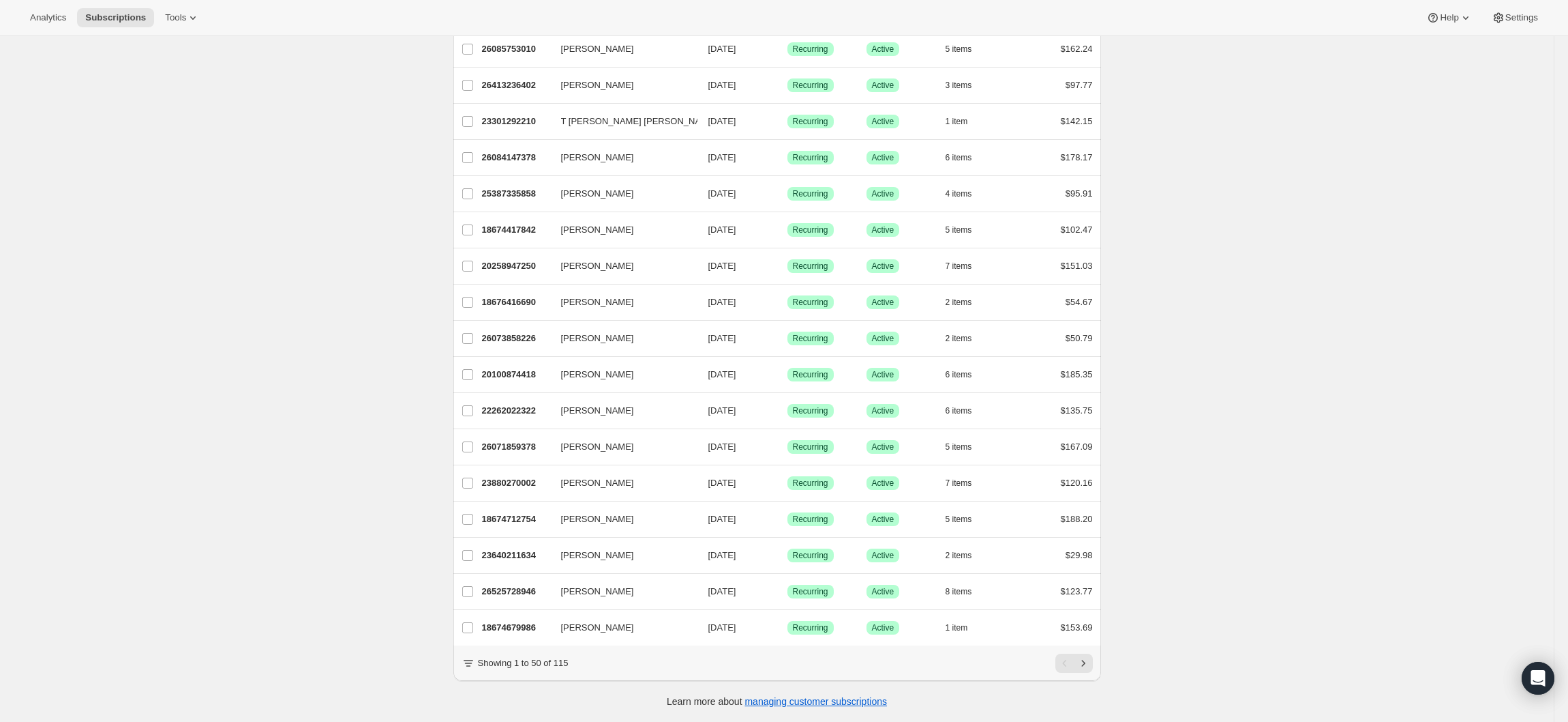
scroll to position [1370, 0]
click at [1090, 668] on icon "Next" at bounding box center [1083, 663] width 14 height 14
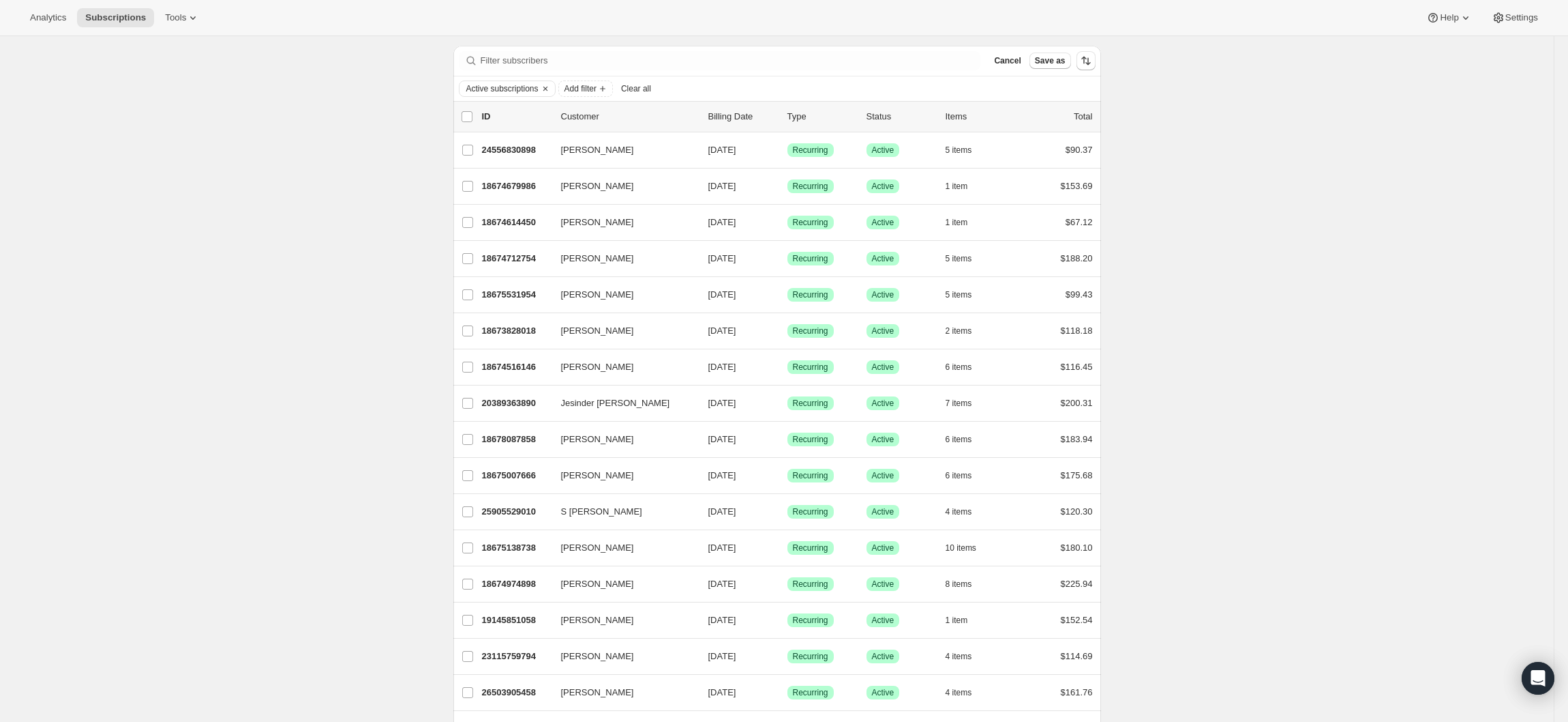
scroll to position [0, 0]
